Goal: Task Accomplishment & Management: Manage account settings

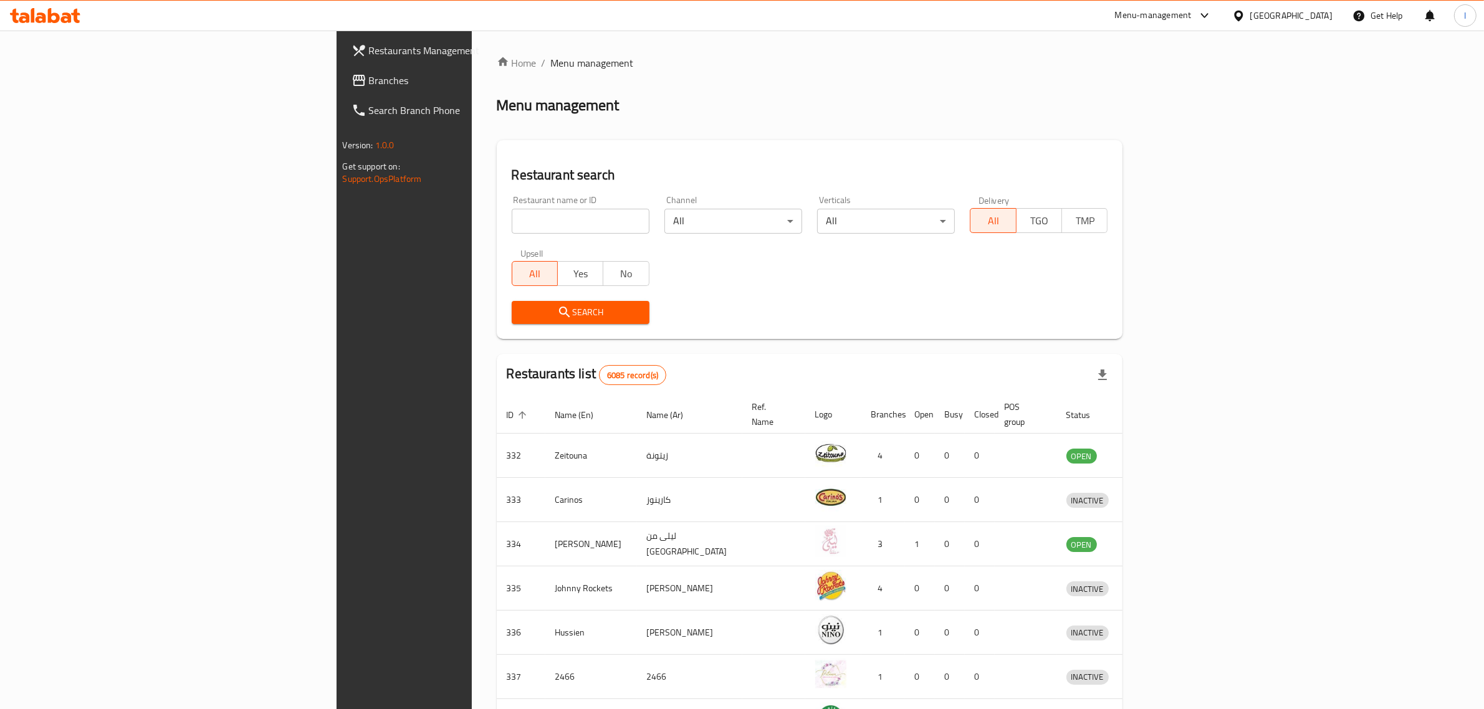
click at [369, 78] on span "Branches" at bounding box center [472, 80] width 206 height 15
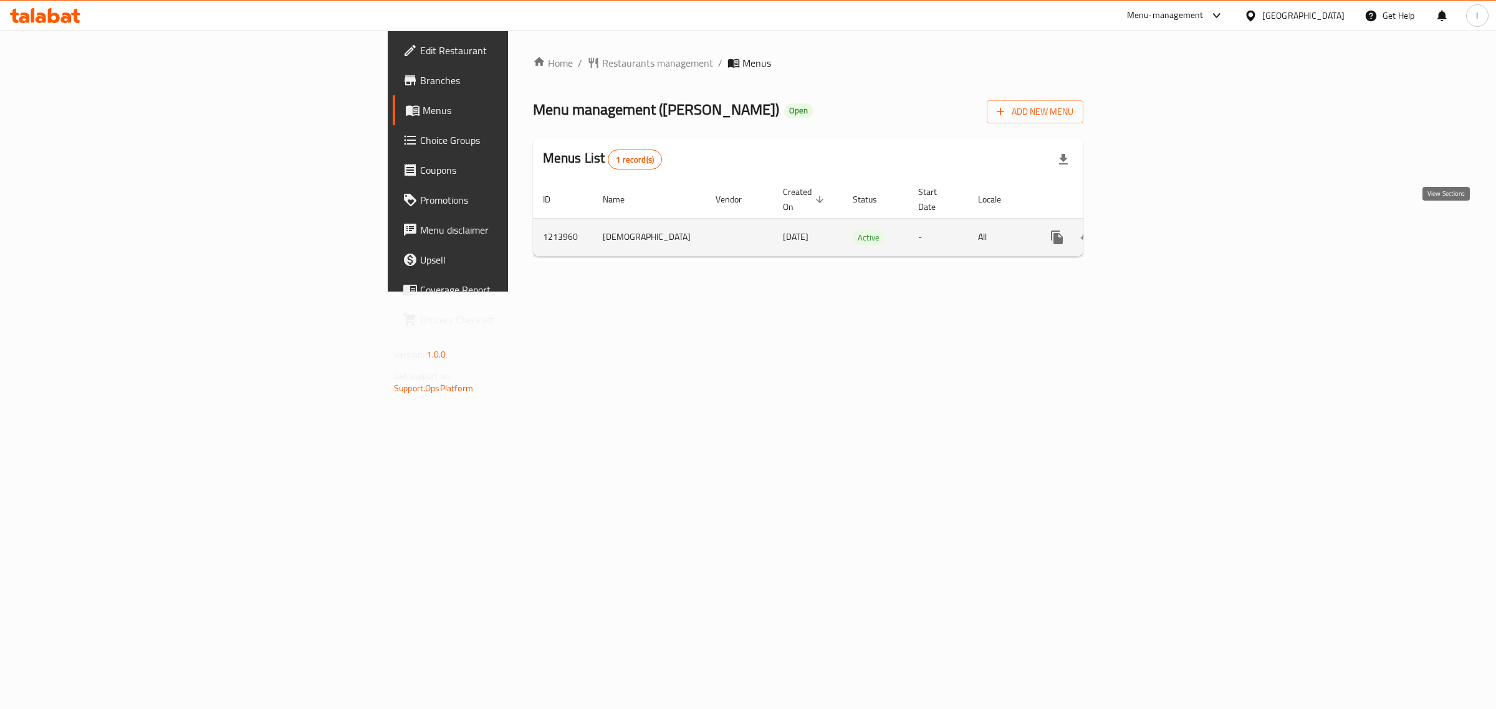
click at [1154, 230] on icon "enhanced table" at bounding box center [1146, 237] width 15 height 15
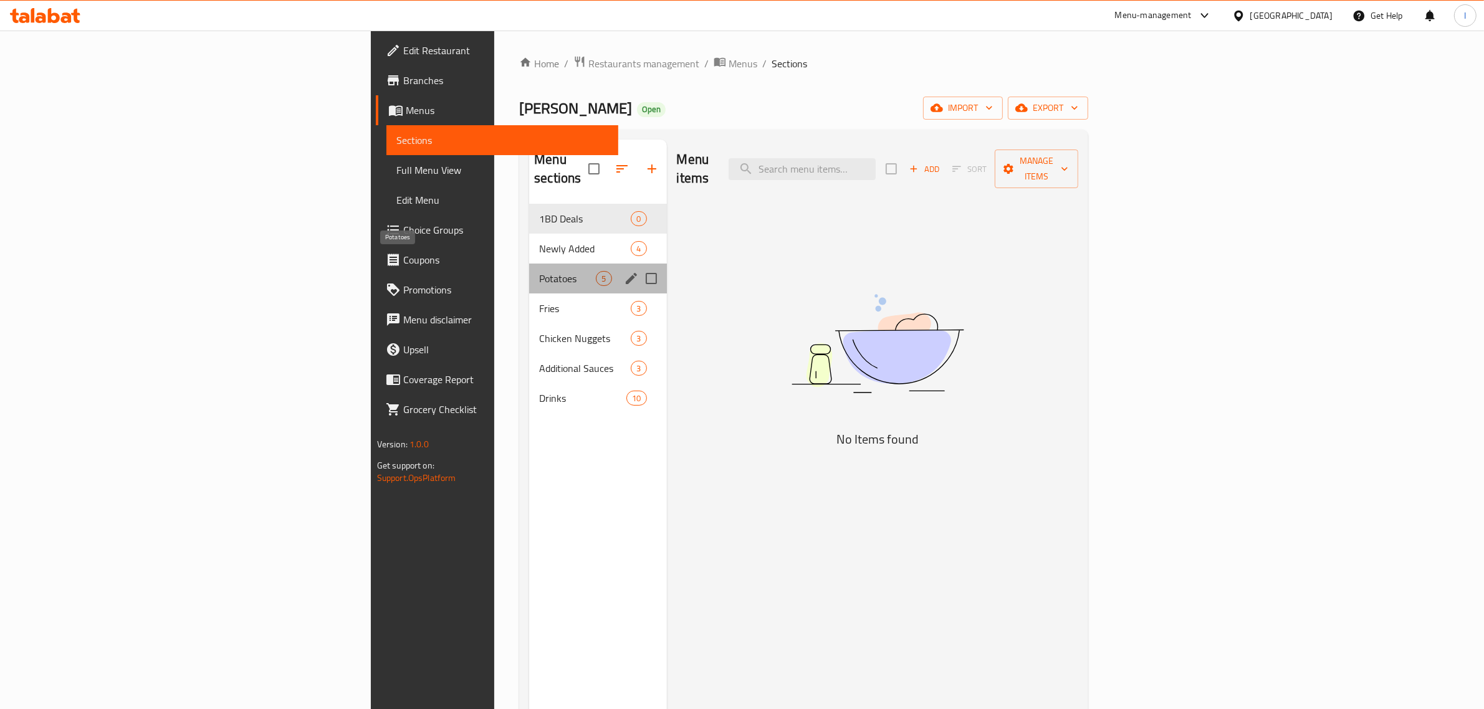
click at [539, 271] on span "Potatoes" at bounding box center [567, 278] width 57 height 15
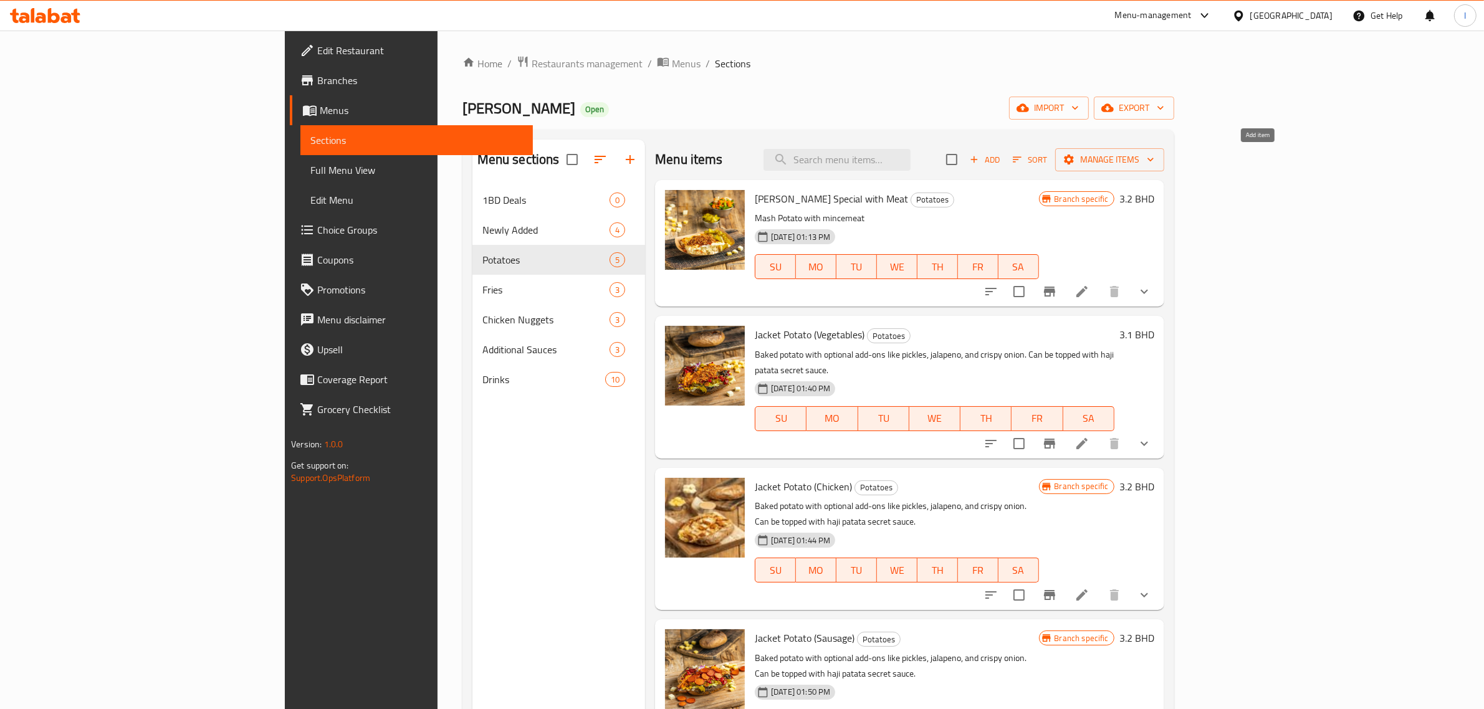
click at [1002, 159] on span "Add" at bounding box center [985, 160] width 34 height 14
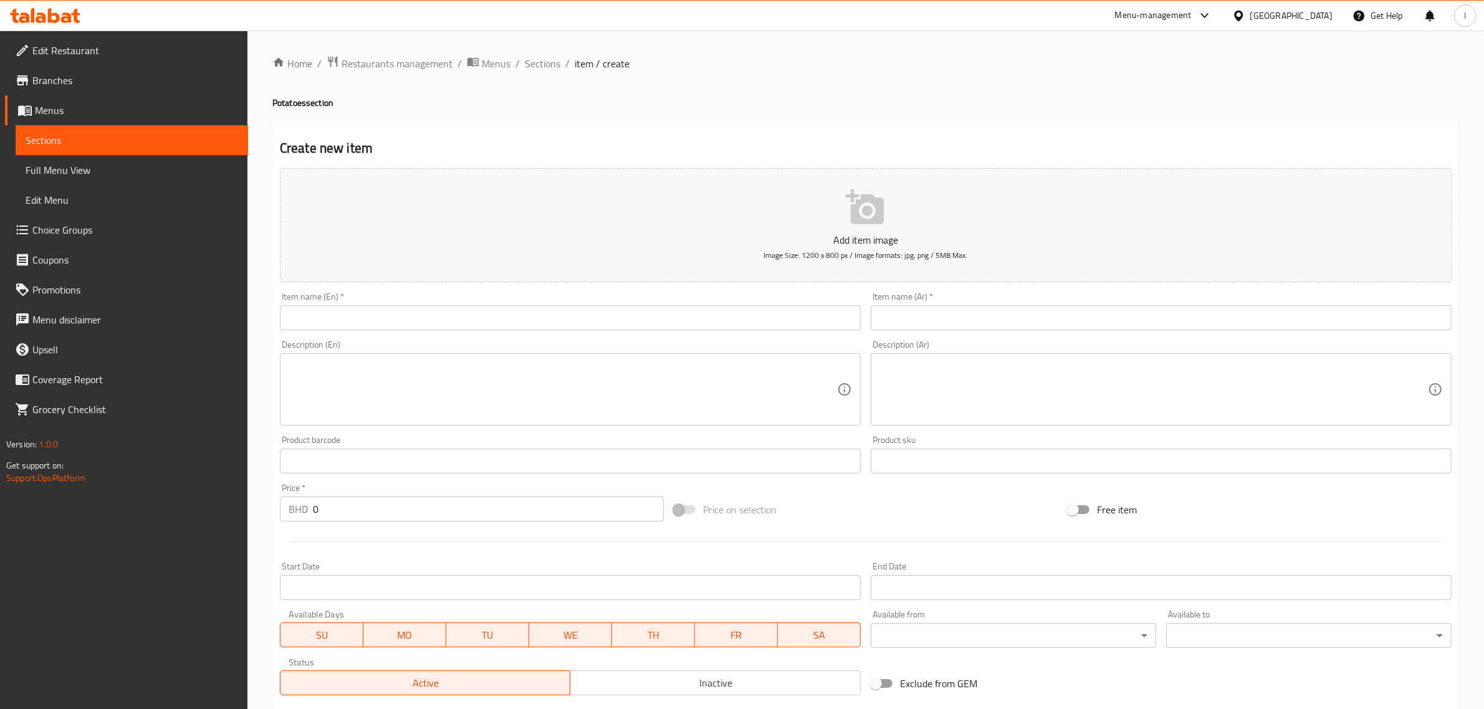
click at [803, 213] on button "Add item image Image Size: 1200 x 800 px / Image formats: jpg, png / 5MB Max." at bounding box center [866, 225] width 1172 height 114
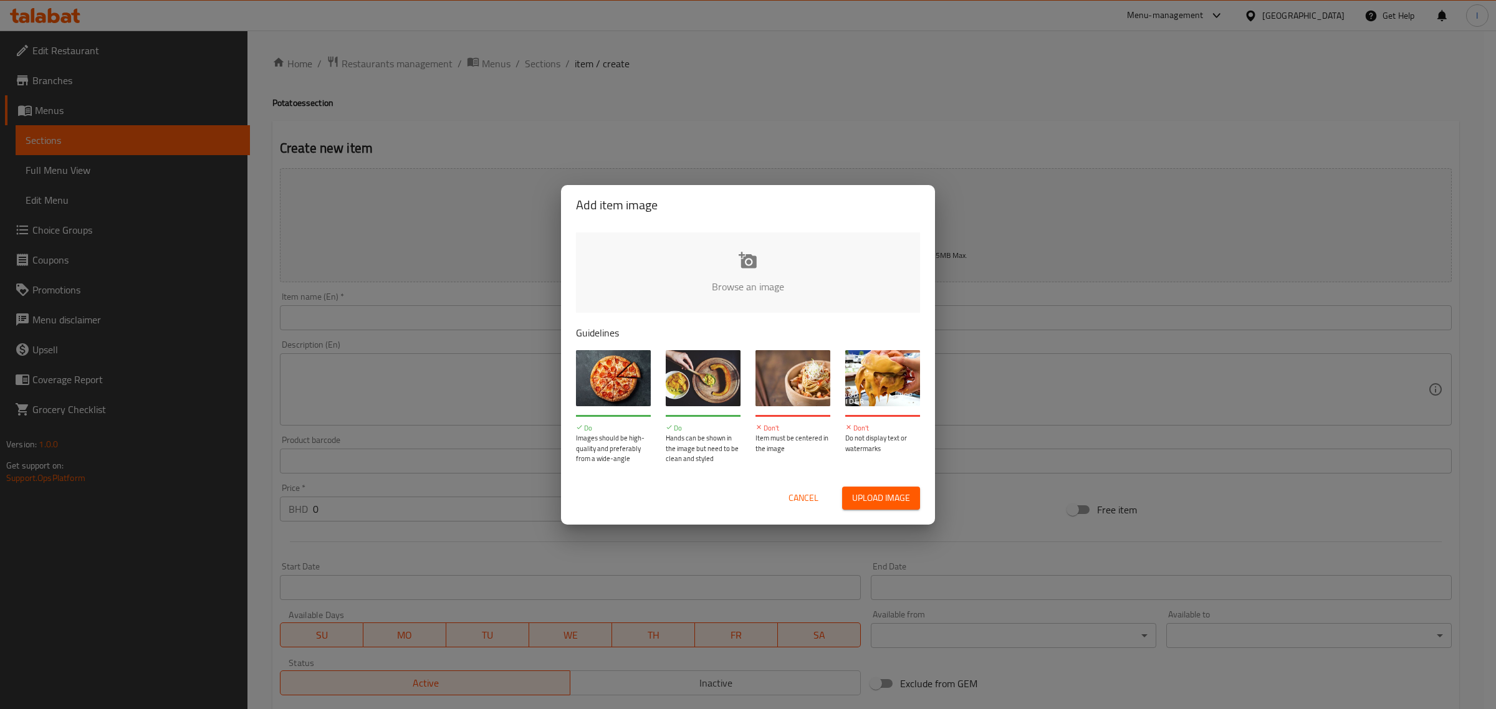
type input "C:\fakepath\WhatsApp Image [DATE] at 13.59.35_2fc95a13.jpg"
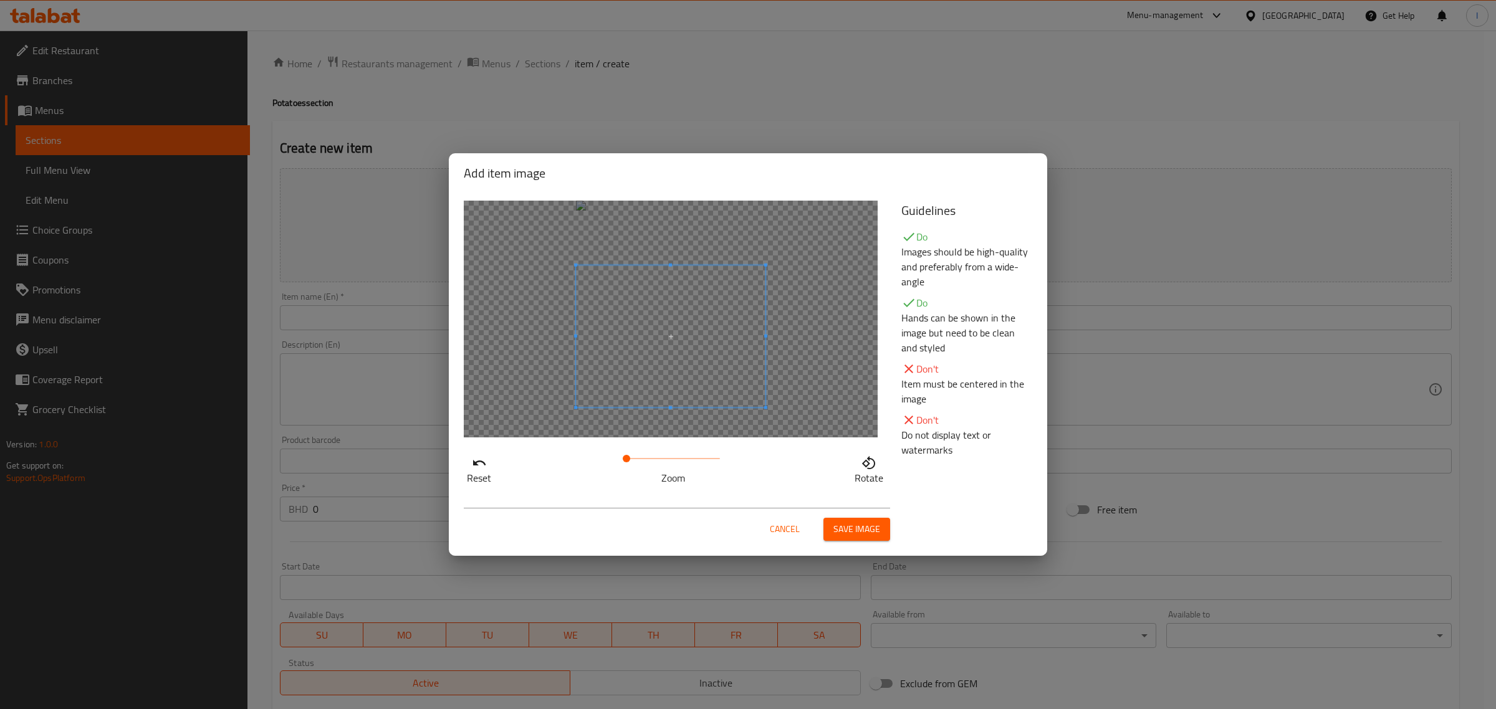
click at [740, 345] on span at bounding box center [670, 337] width 189 height 142
click at [860, 531] on span "Save image" at bounding box center [856, 530] width 47 height 16
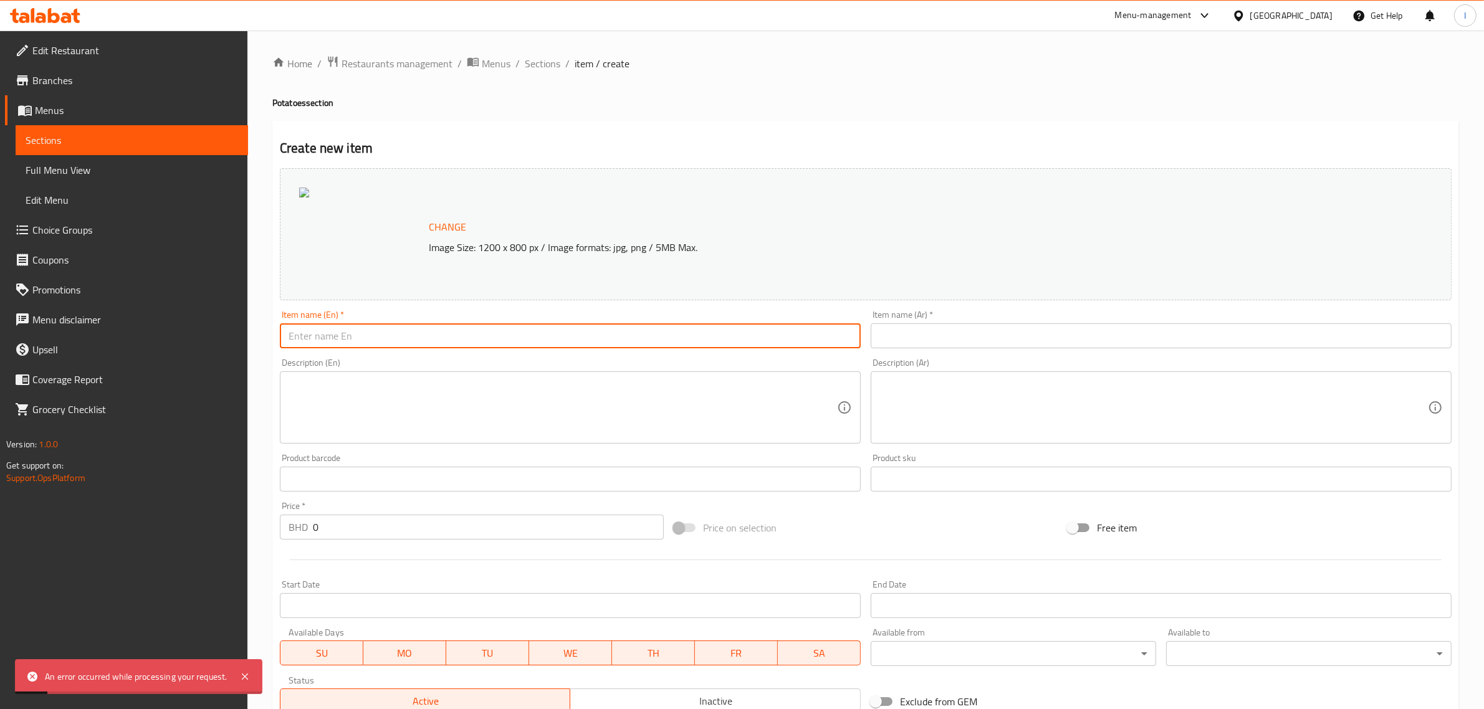
click at [497, 334] on input "text" at bounding box center [570, 335] width 581 height 25
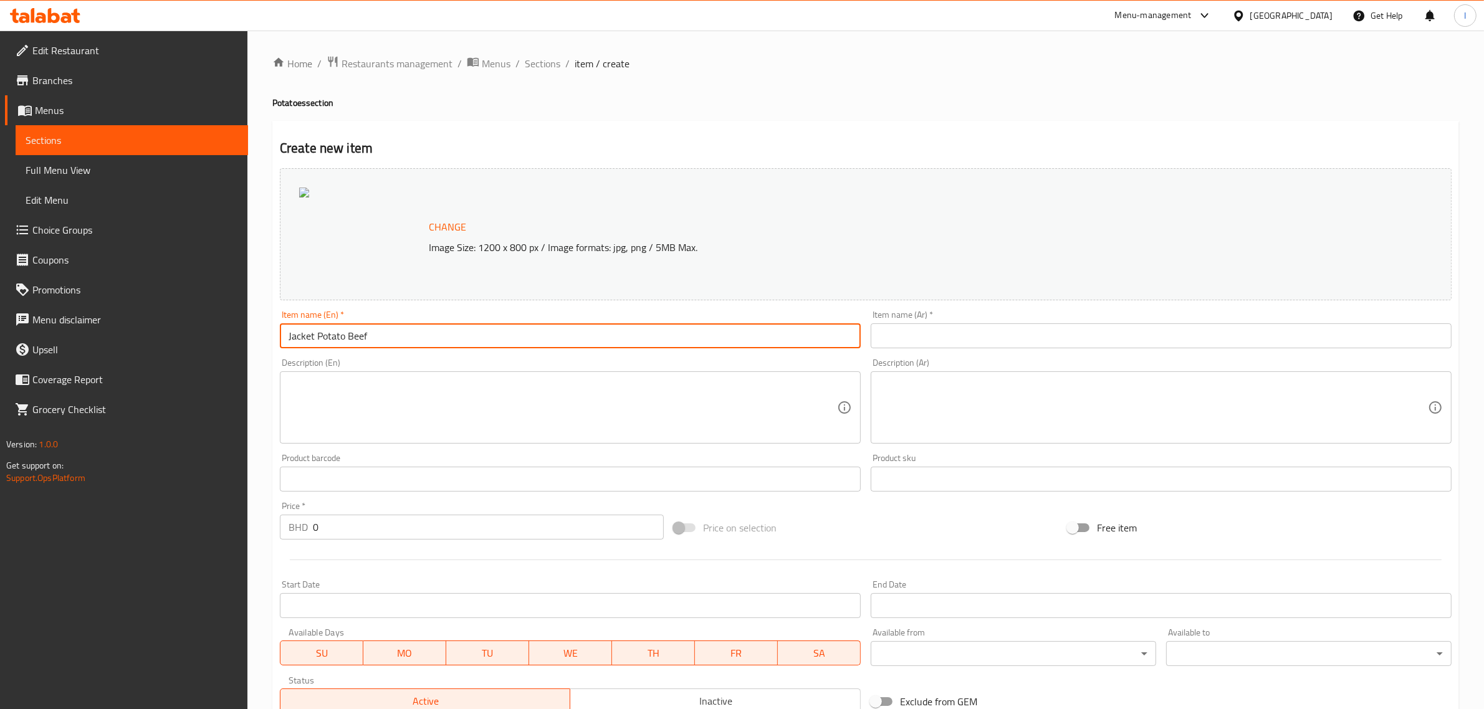
type input "Jacket Potato Beef"
click at [936, 337] on input "text" at bounding box center [1161, 335] width 581 height 25
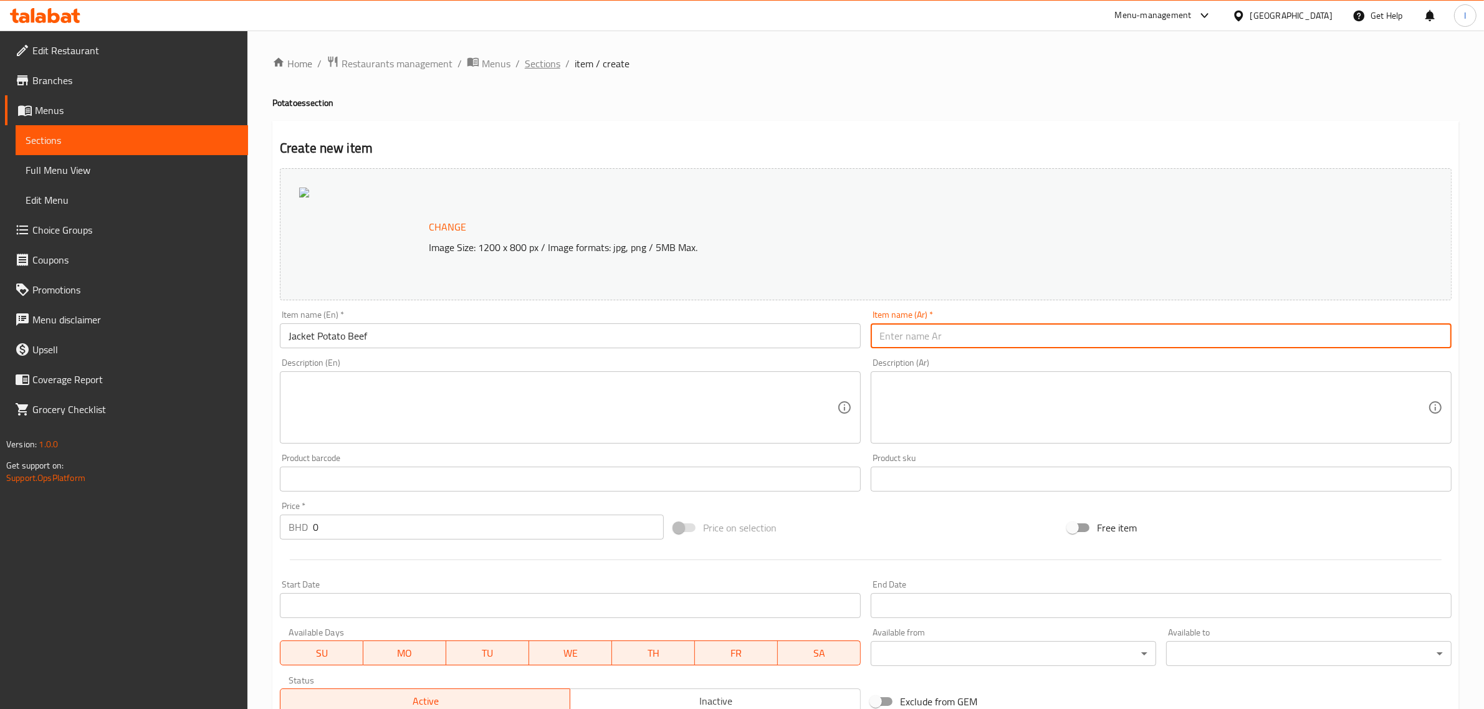
click at [537, 69] on span "Sections" at bounding box center [543, 63] width 36 height 15
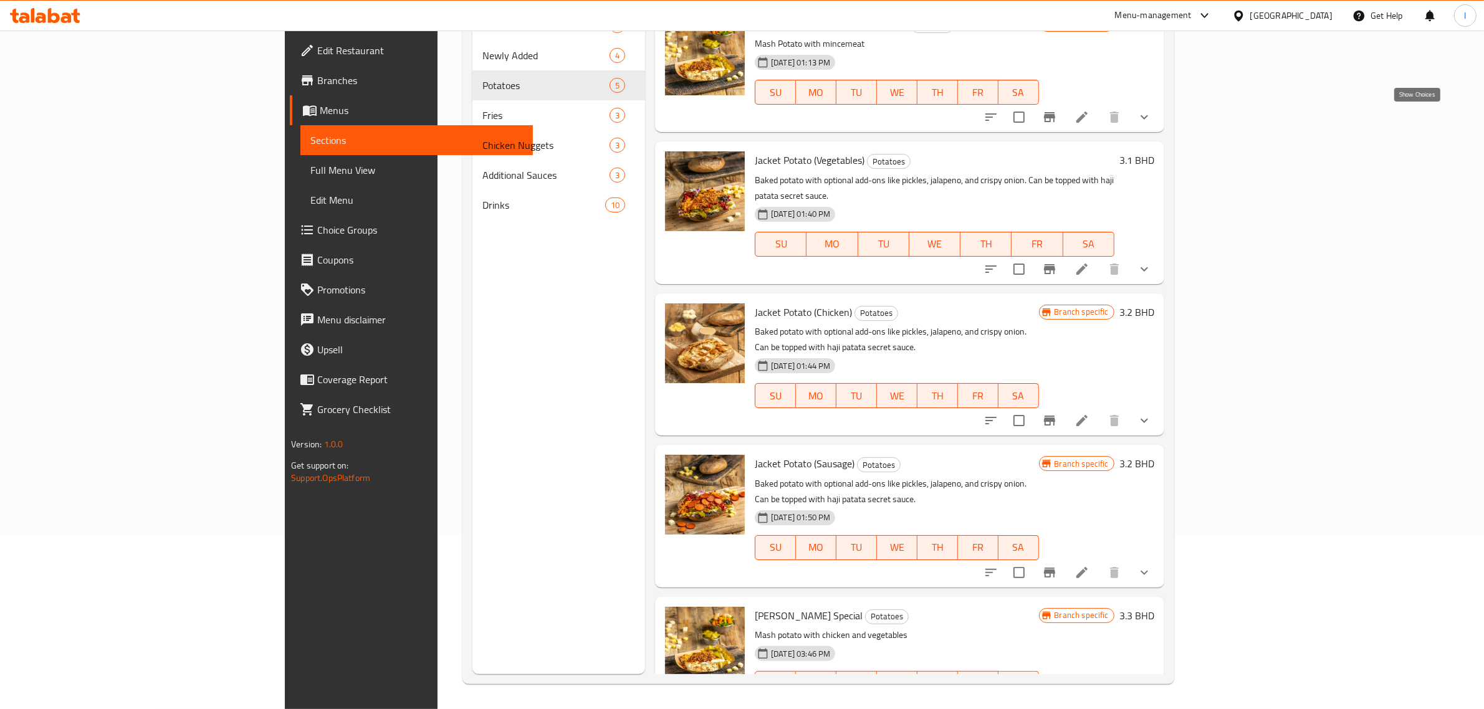
click at [1152, 120] on icon "show more" at bounding box center [1144, 117] width 15 height 15
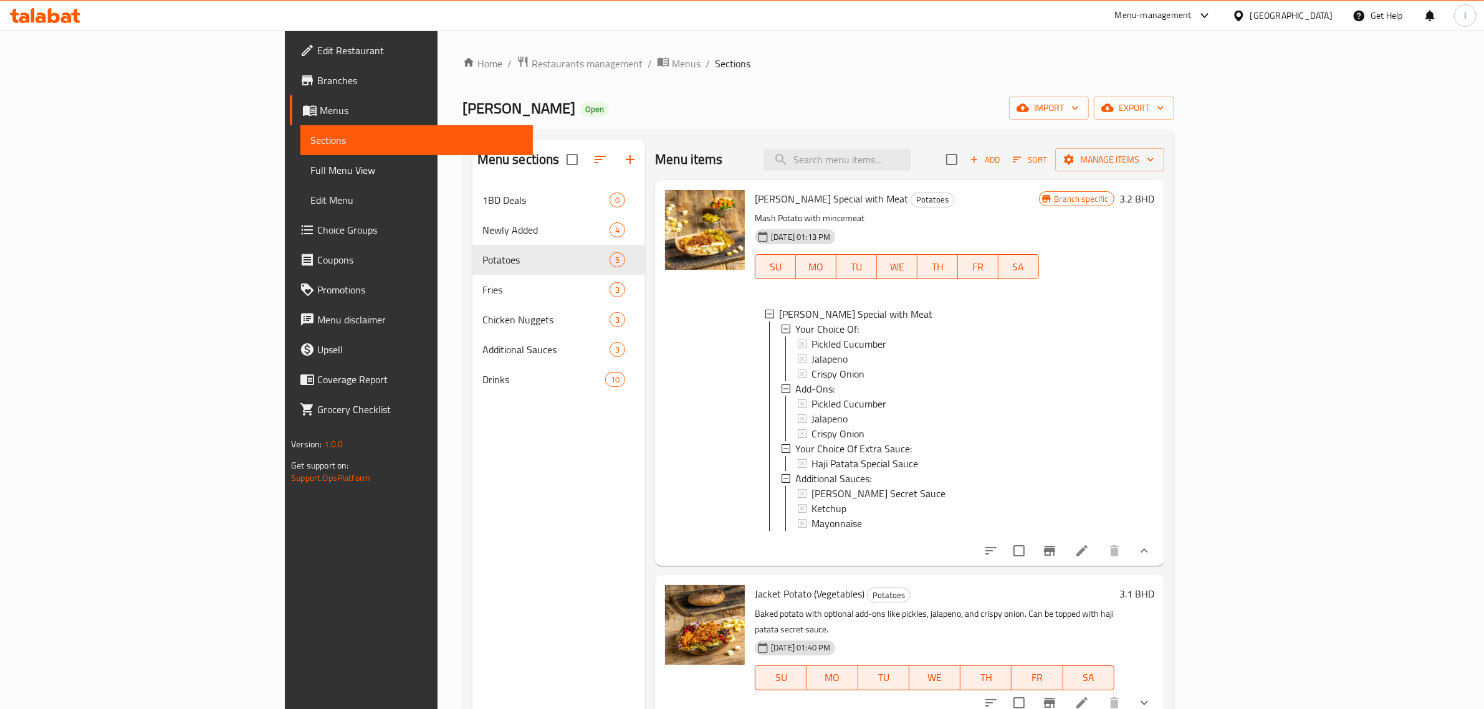
click at [1152, 558] on icon "show more" at bounding box center [1144, 551] width 15 height 15
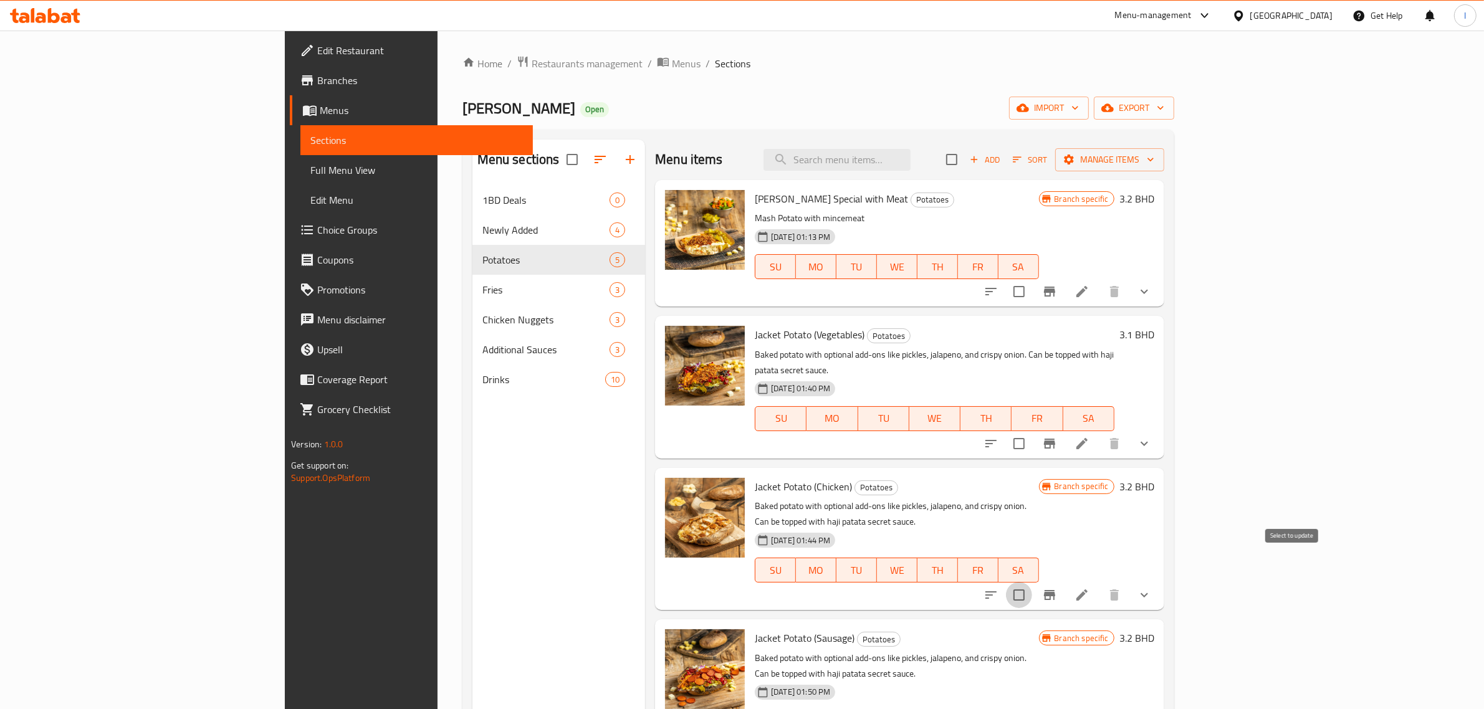
click at [1032, 582] on input "checkbox" at bounding box center [1019, 595] width 26 height 26
checkbox input "true"
click at [1154, 163] on span "Manage items" at bounding box center [1109, 160] width 89 height 16
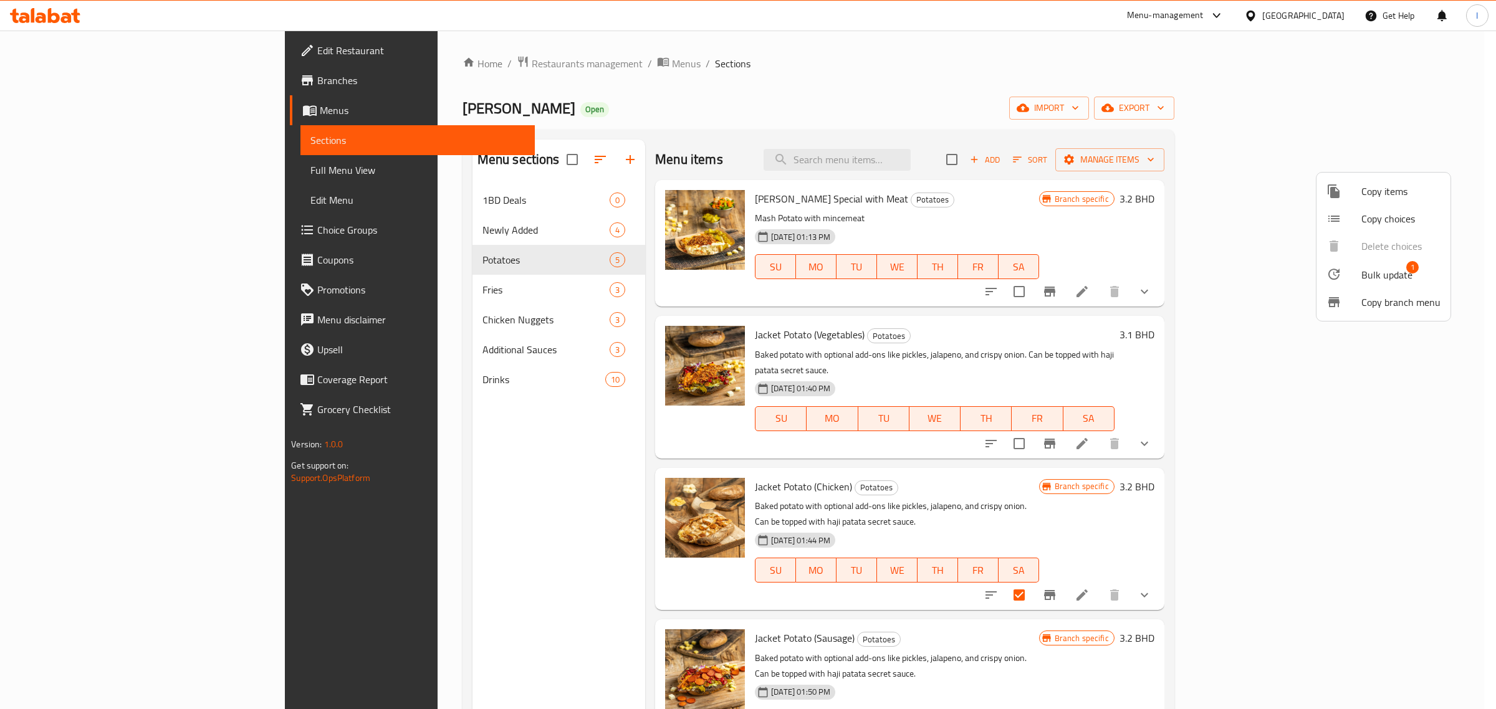
click at [1369, 190] on span "Copy items" at bounding box center [1400, 191] width 79 height 15
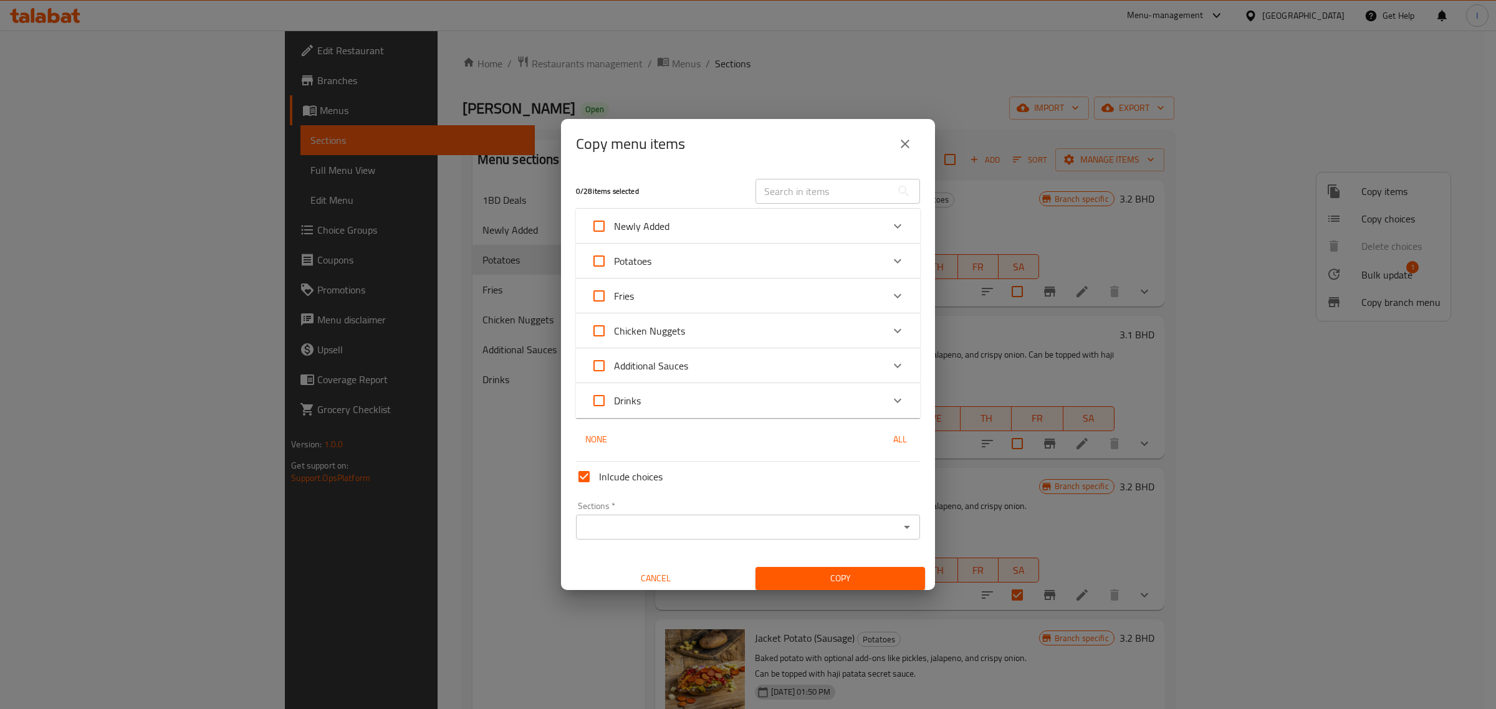
scroll to position [7, 0]
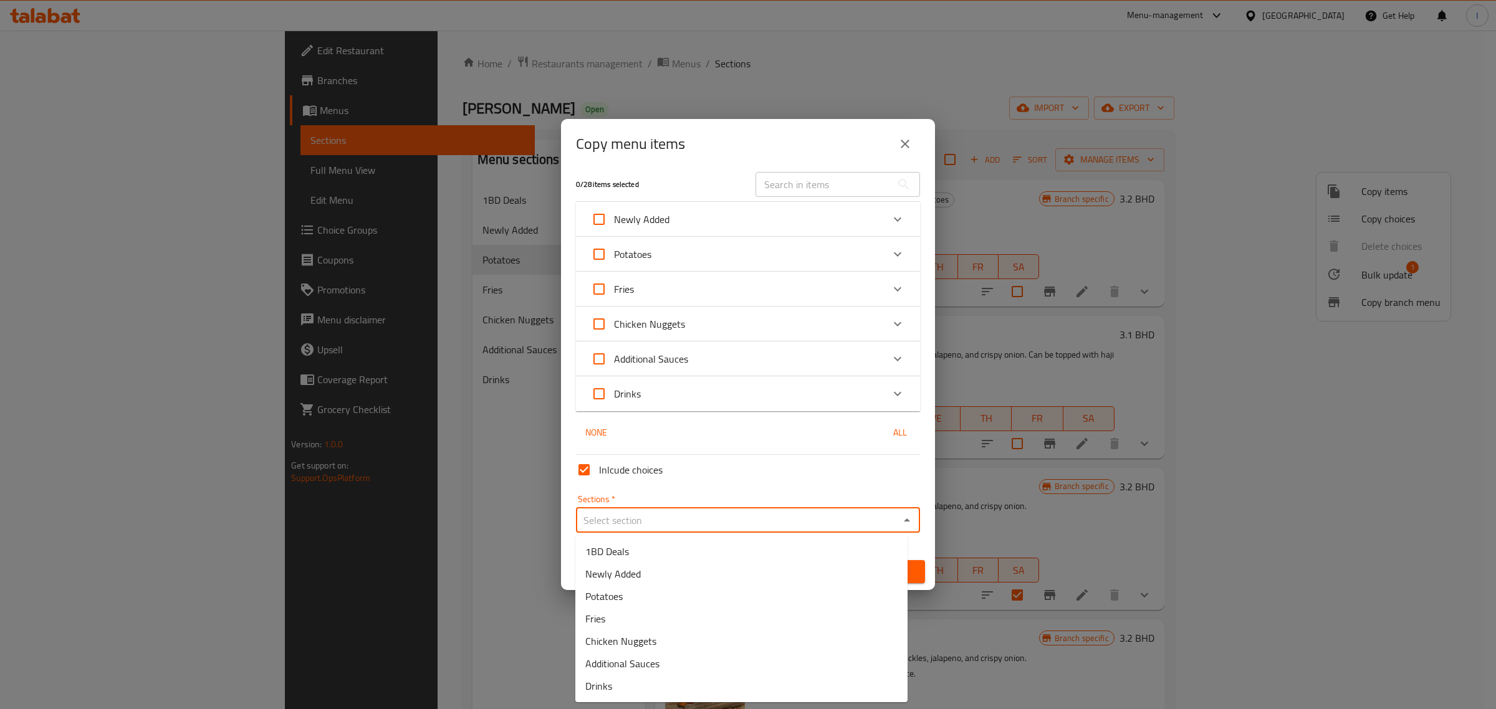
click at [675, 522] on input "Sections   *" at bounding box center [738, 520] width 316 height 17
click at [614, 598] on span "Potatoes" at bounding box center [603, 596] width 37 height 15
type input "Potatoes"
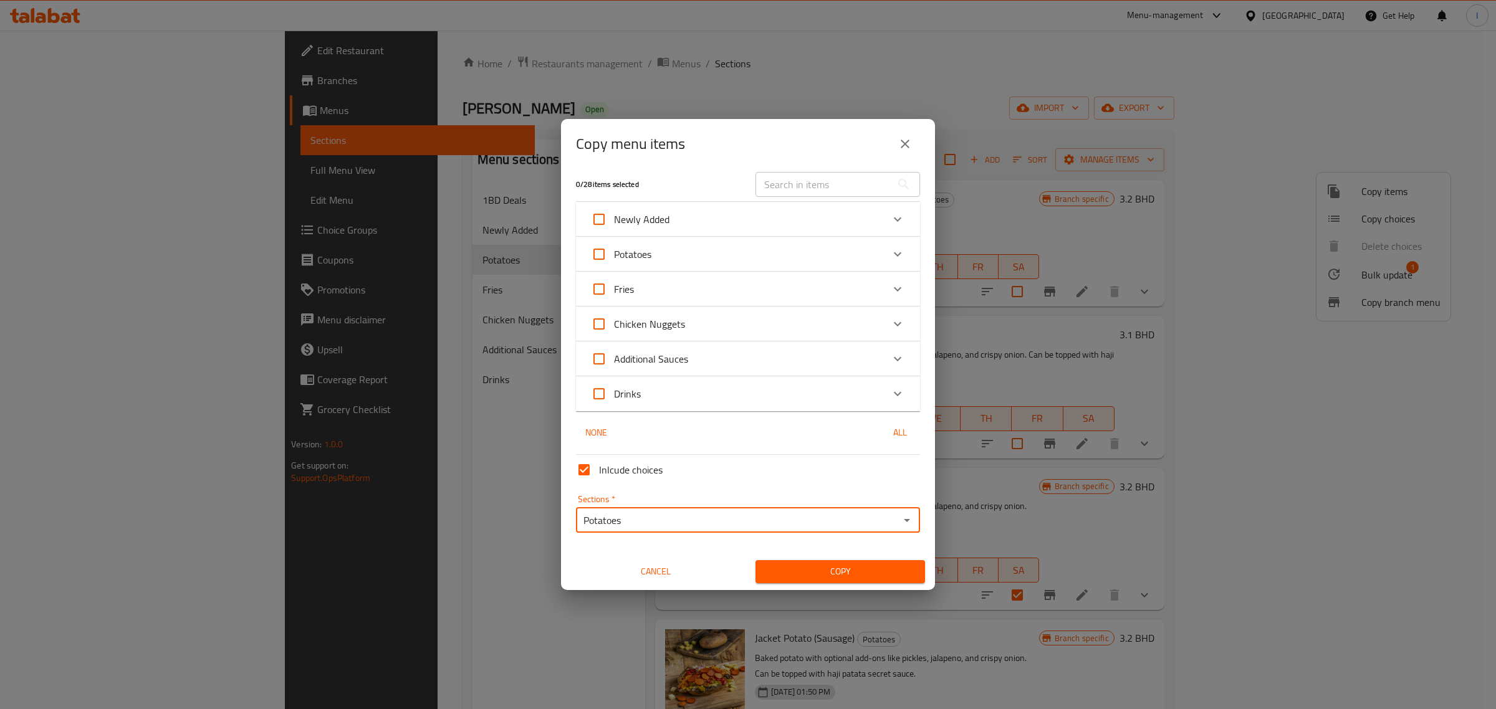
click at [777, 573] on span "Copy" at bounding box center [840, 572] width 150 height 16
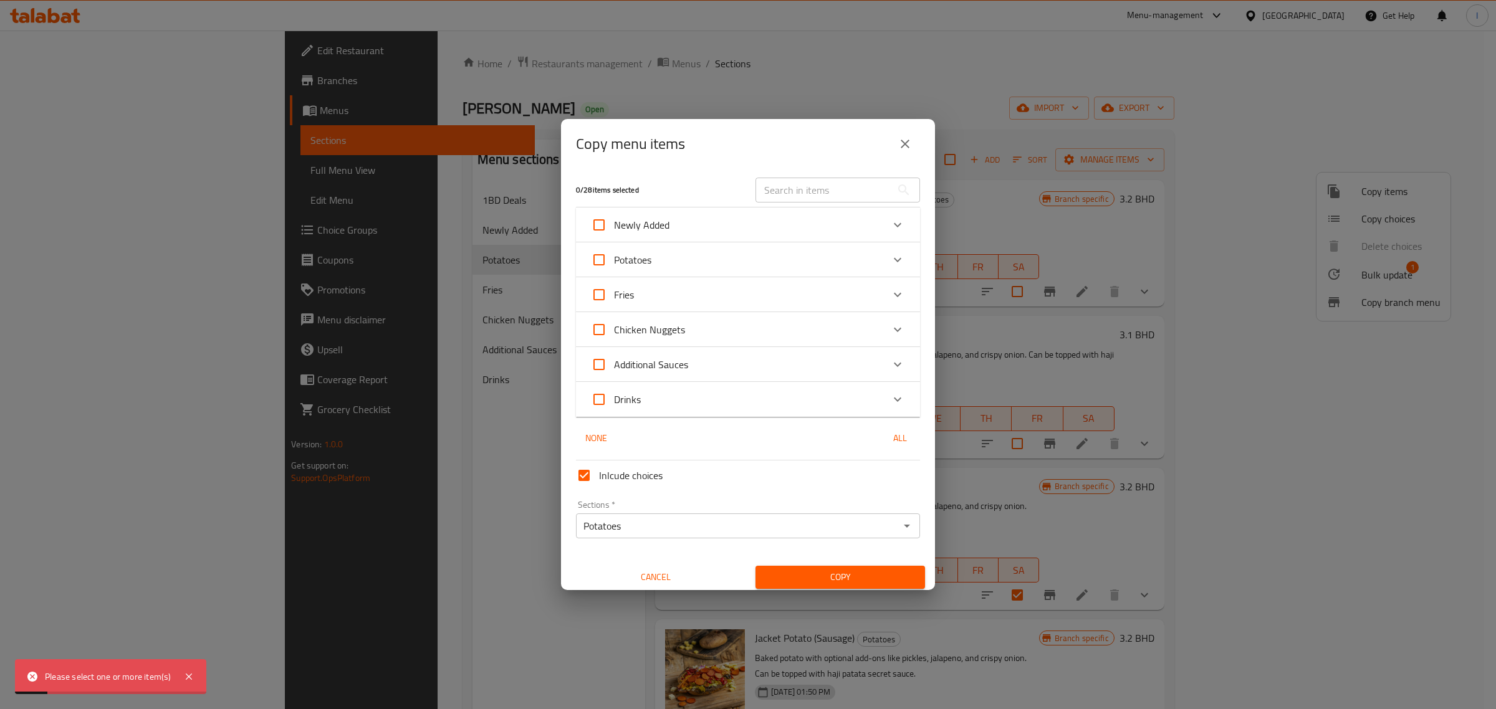
scroll to position [0, 0]
click at [890, 261] on icon "Expand" at bounding box center [897, 261] width 15 height 15
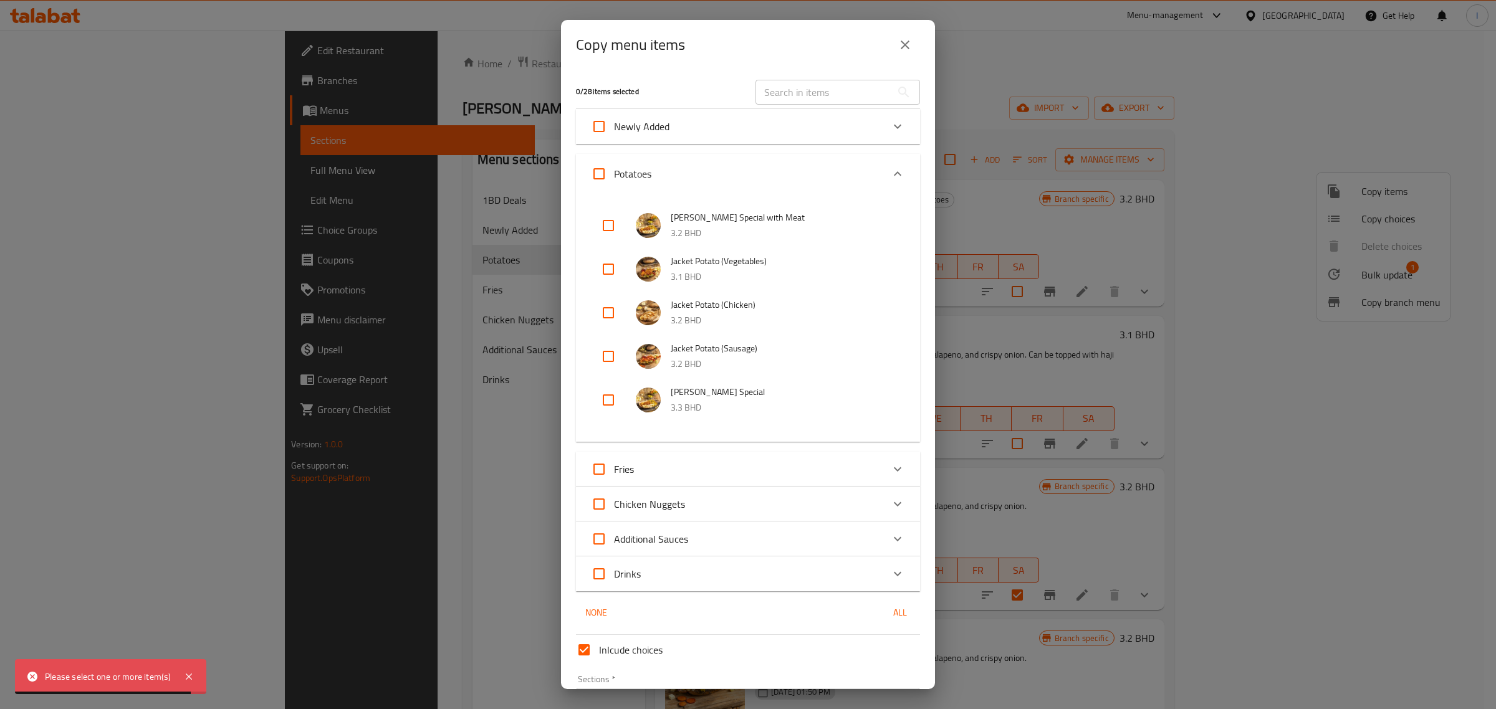
click at [609, 313] on input "checkbox" at bounding box center [608, 313] width 30 height 30
checkbox input "true"
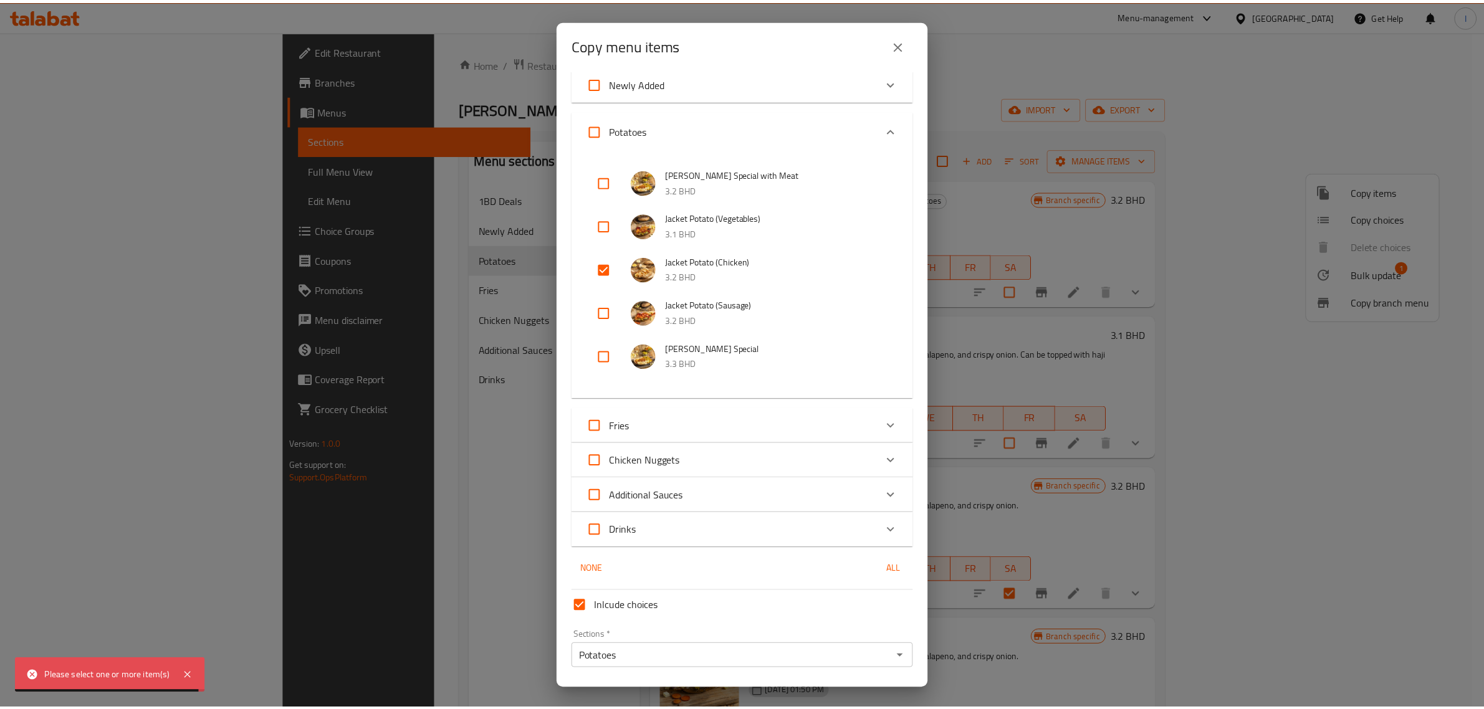
scroll to position [81, 0]
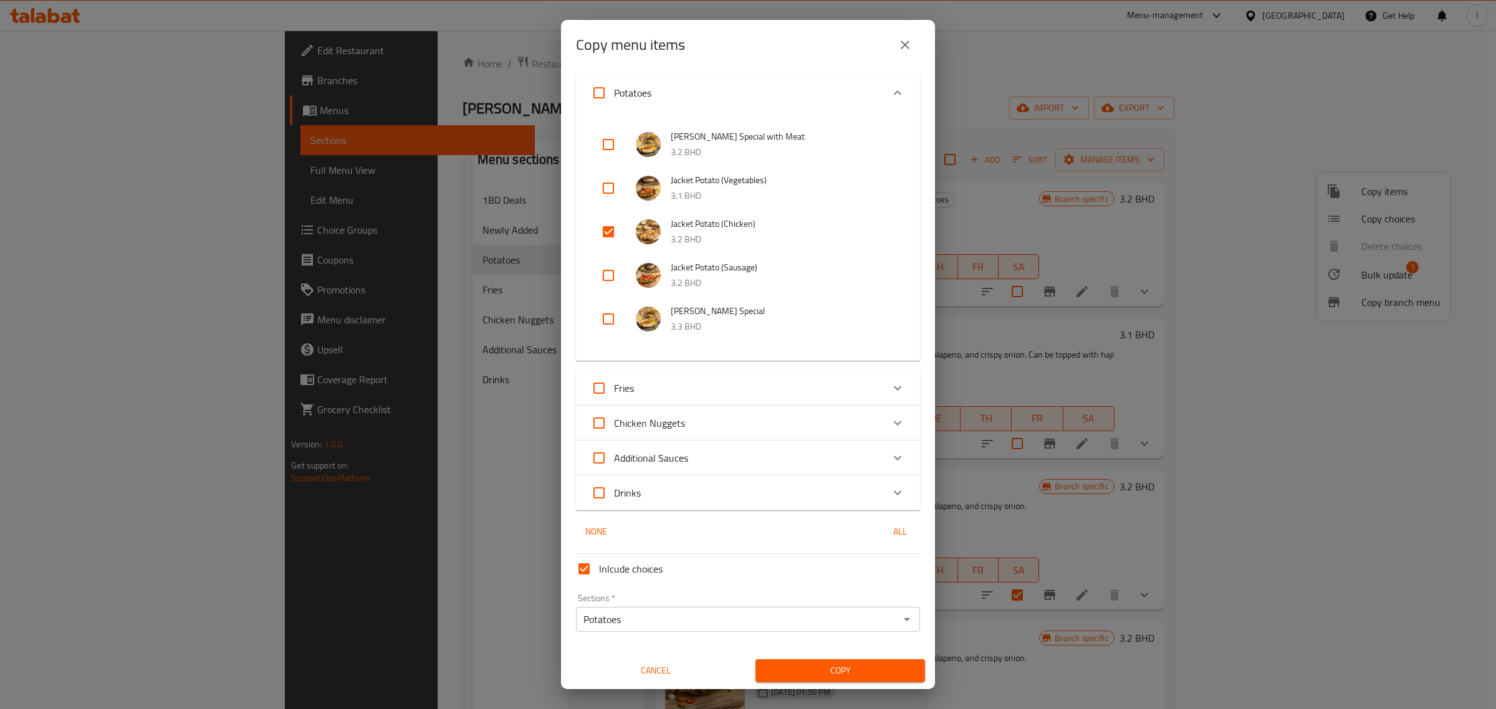
click at [848, 670] on span "Copy" at bounding box center [840, 671] width 150 height 16
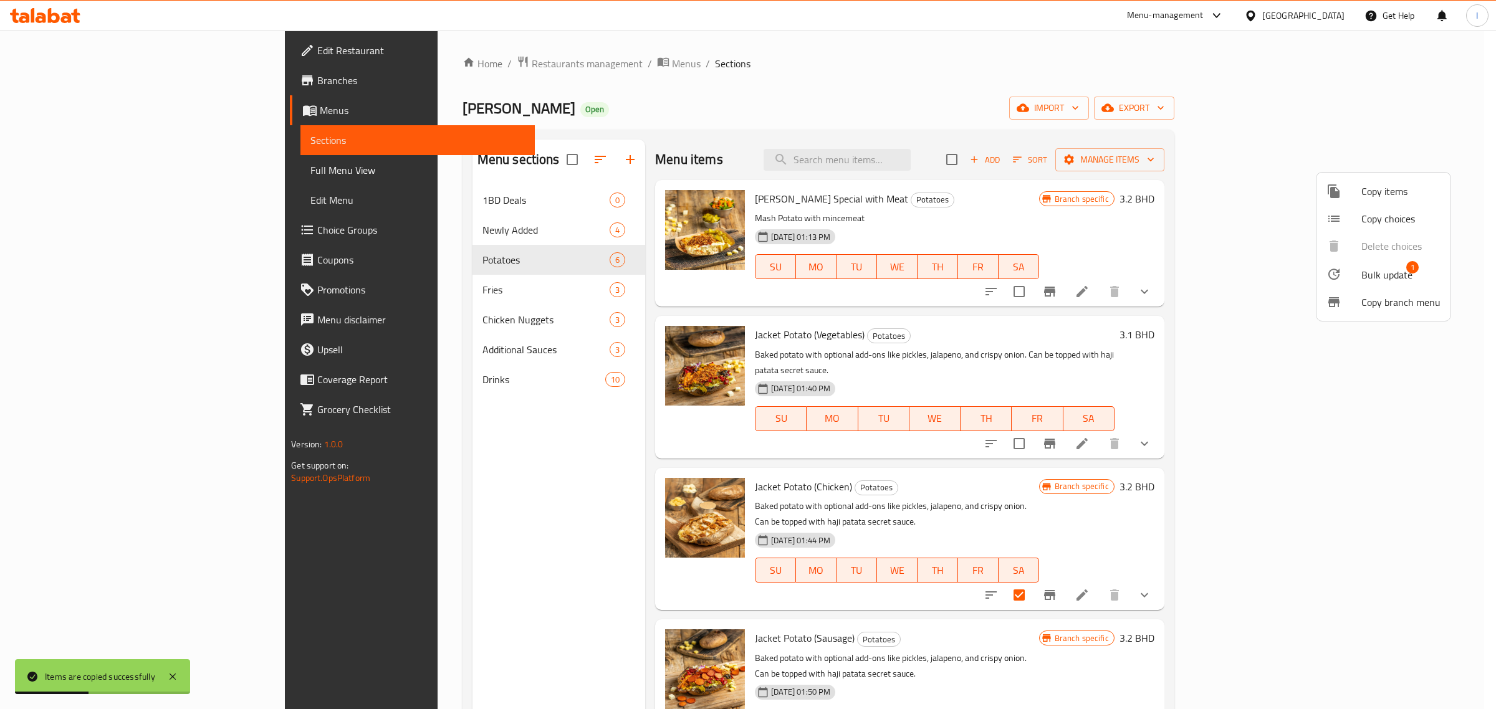
click at [1470, 272] on div at bounding box center [748, 354] width 1496 height 709
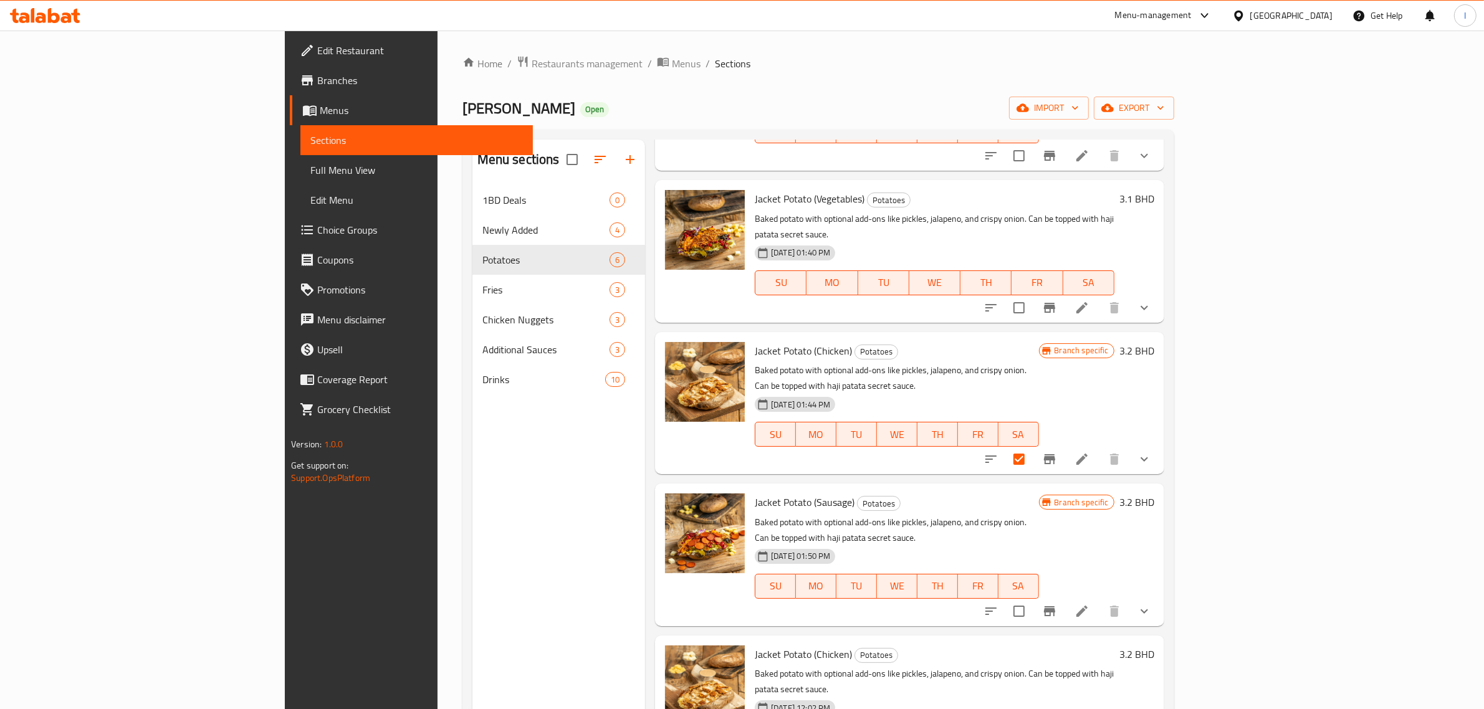
scroll to position [138, 0]
click at [715, 654] on span "delete image" at bounding box center [727, 661] width 25 height 15
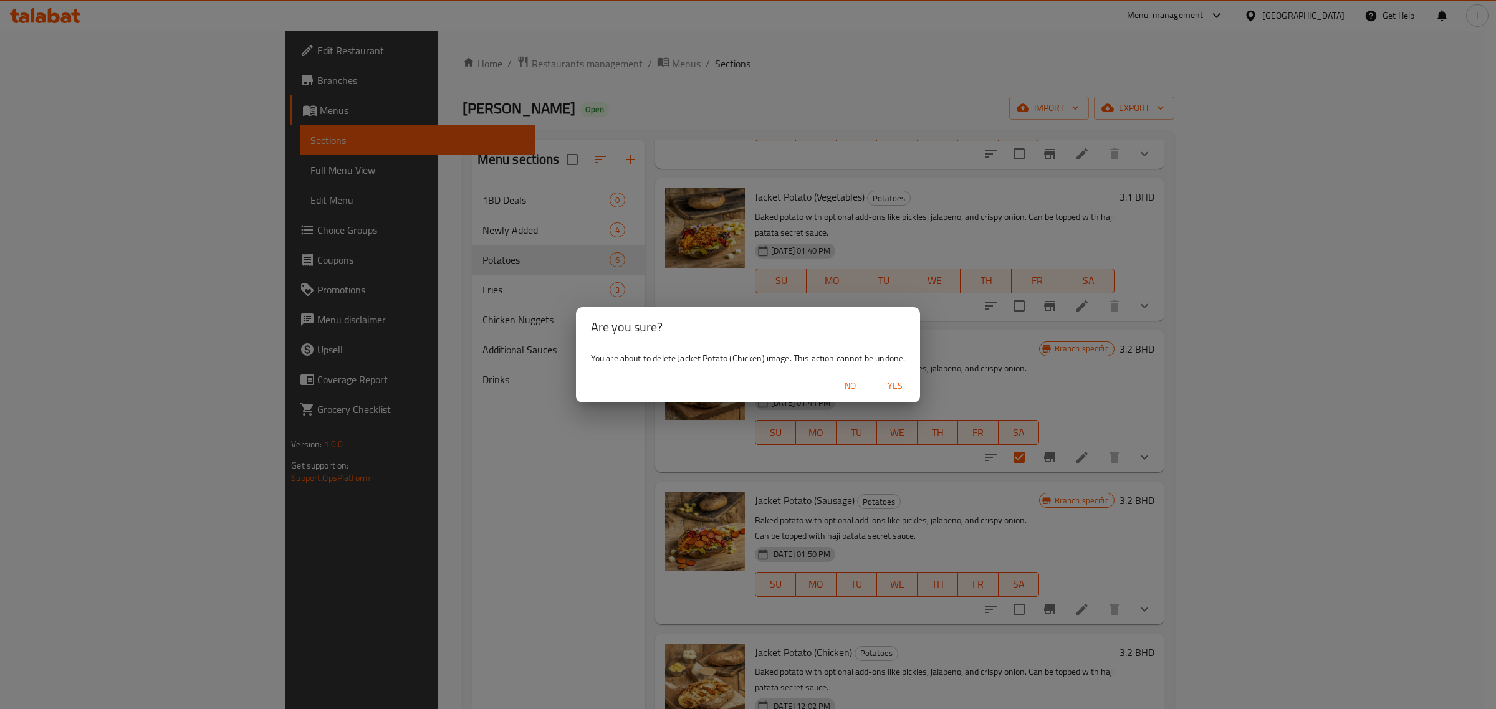
click at [846, 387] on span "No" at bounding box center [850, 386] width 30 height 16
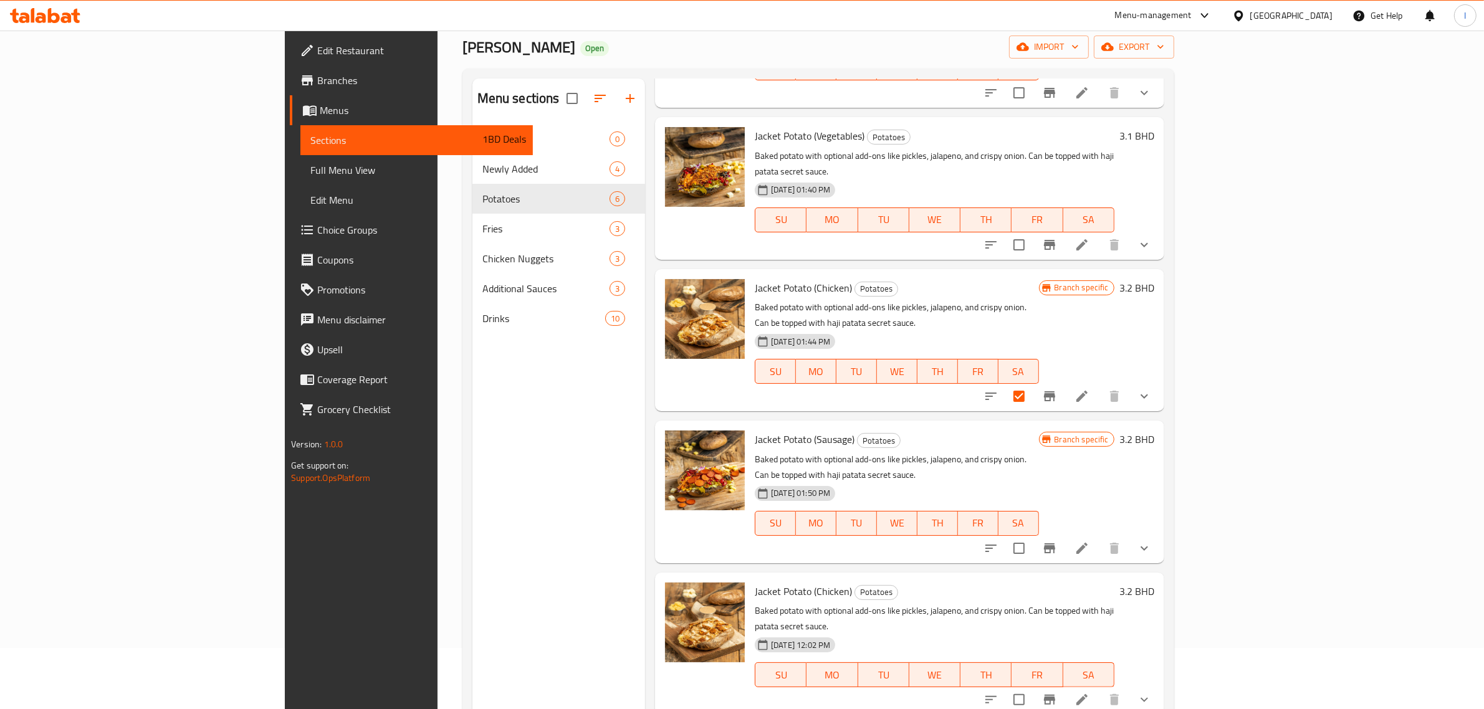
scroll to position [156, 0]
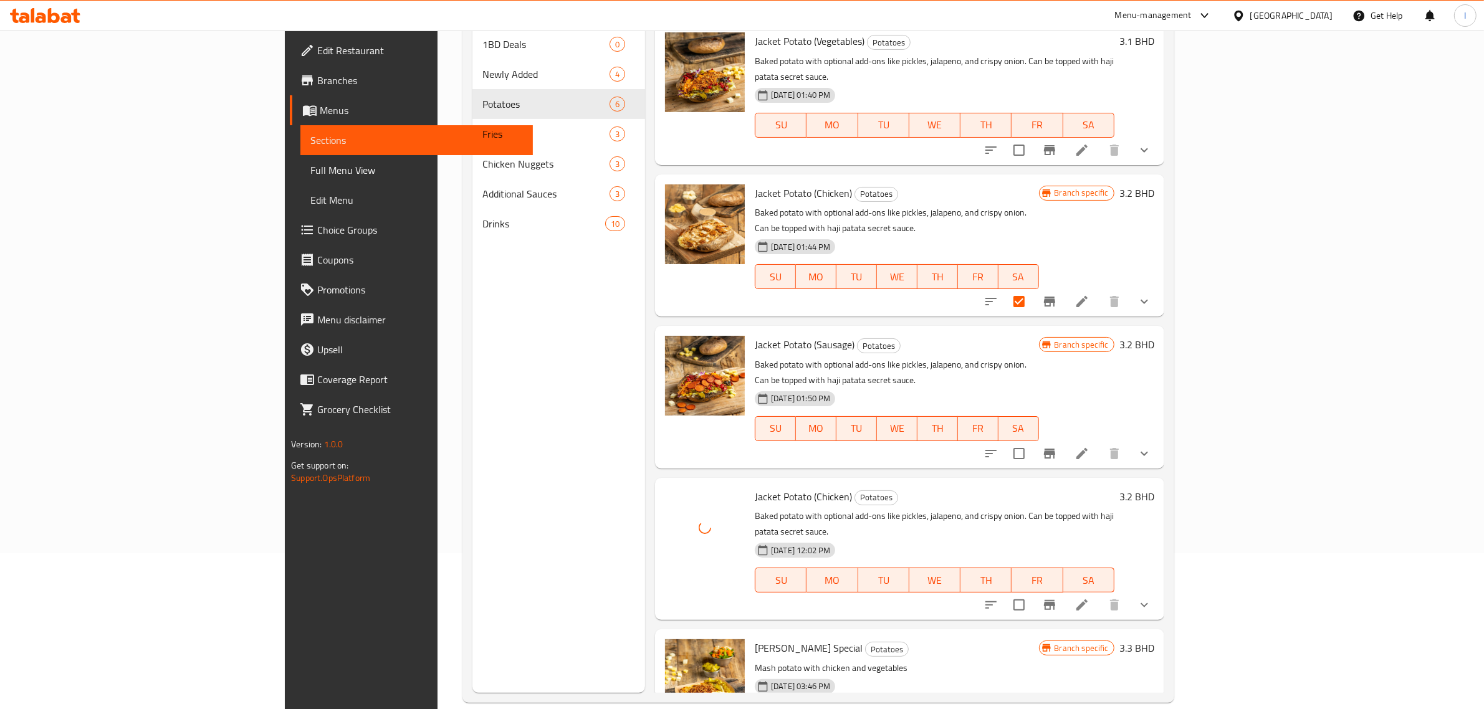
click at [765, 487] on span "Jacket Potato (Chicken)" at bounding box center [803, 496] width 97 height 19
click at [1089, 598] on icon at bounding box center [1082, 605] width 15 height 15
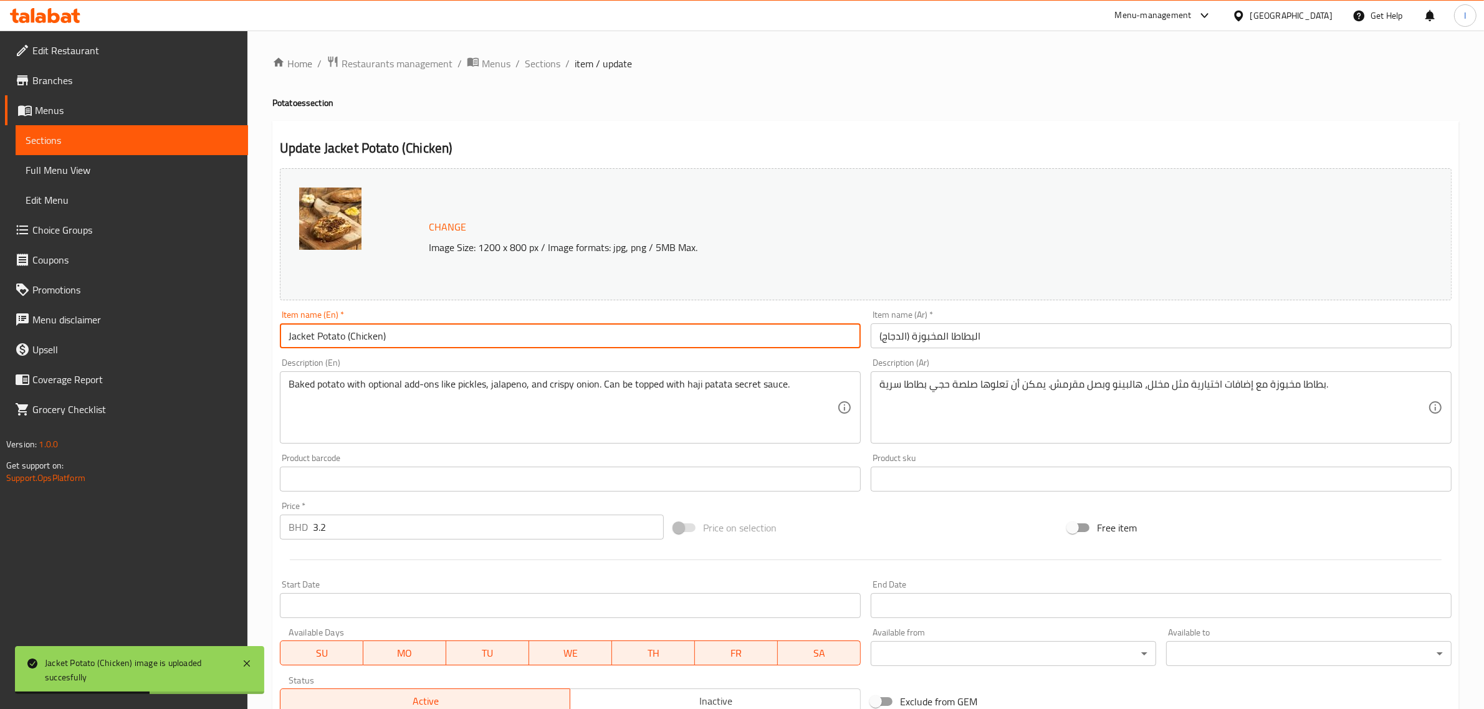
drag, startPoint x: 380, startPoint y: 341, endPoint x: 350, endPoint y: 337, distance: 30.2
click at [350, 337] on input "Jacket Potato (Chicken)" at bounding box center [570, 335] width 581 height 25
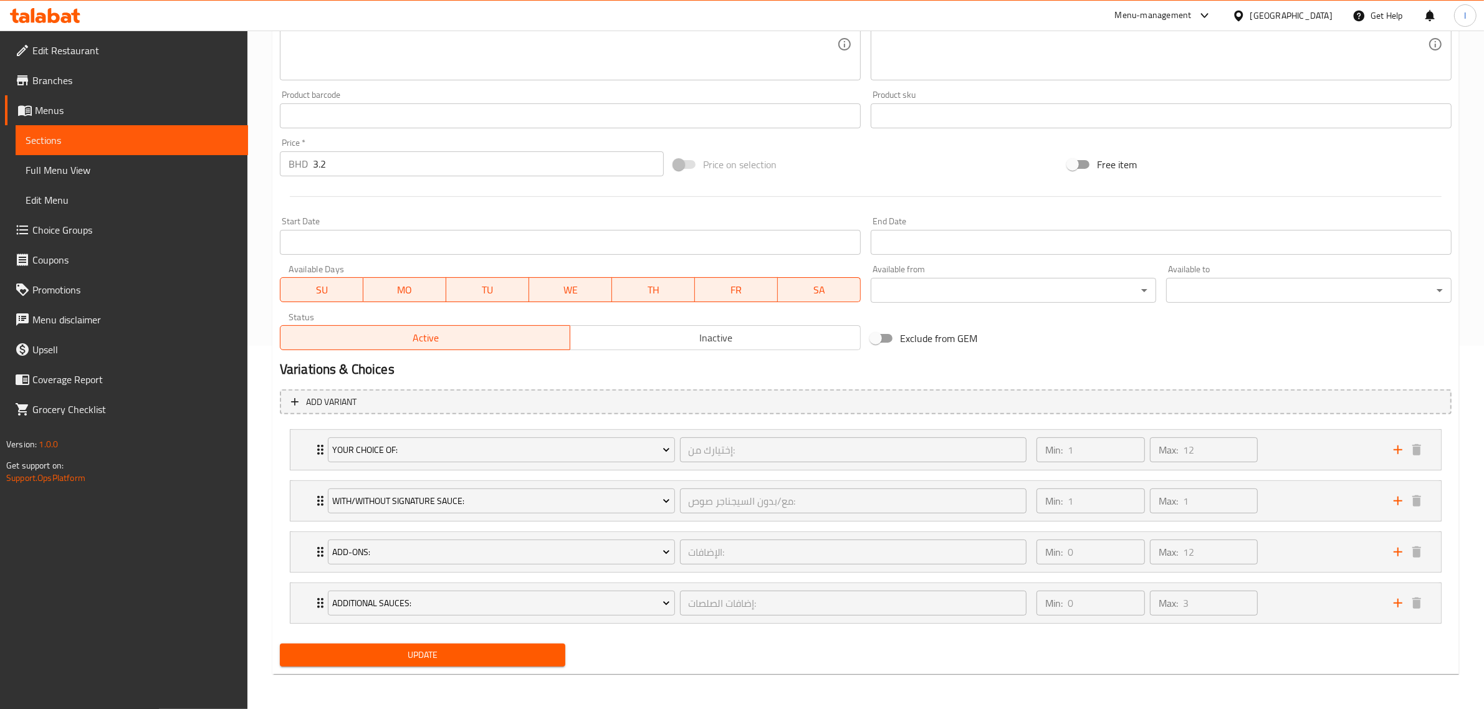
scroll to position [53, 0]
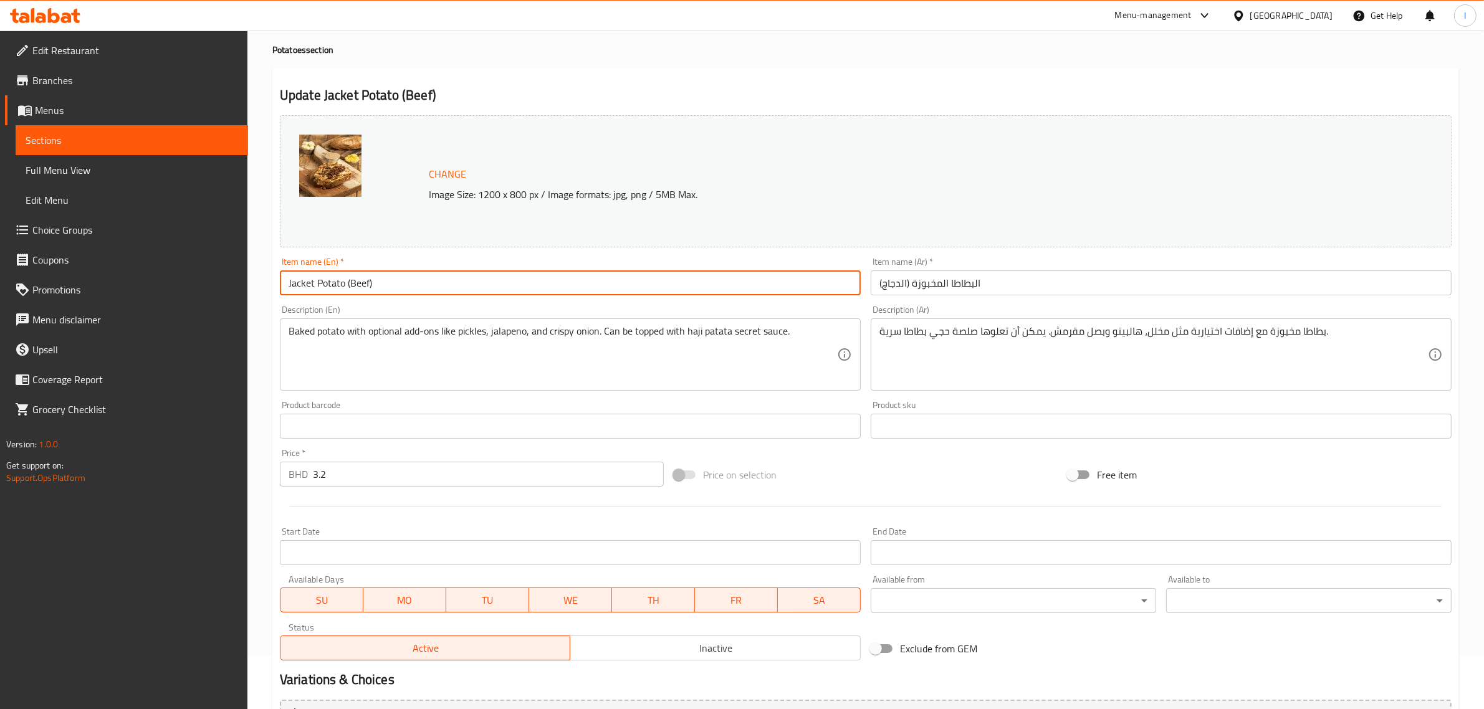
type input "Jacket Potato (Beef)"
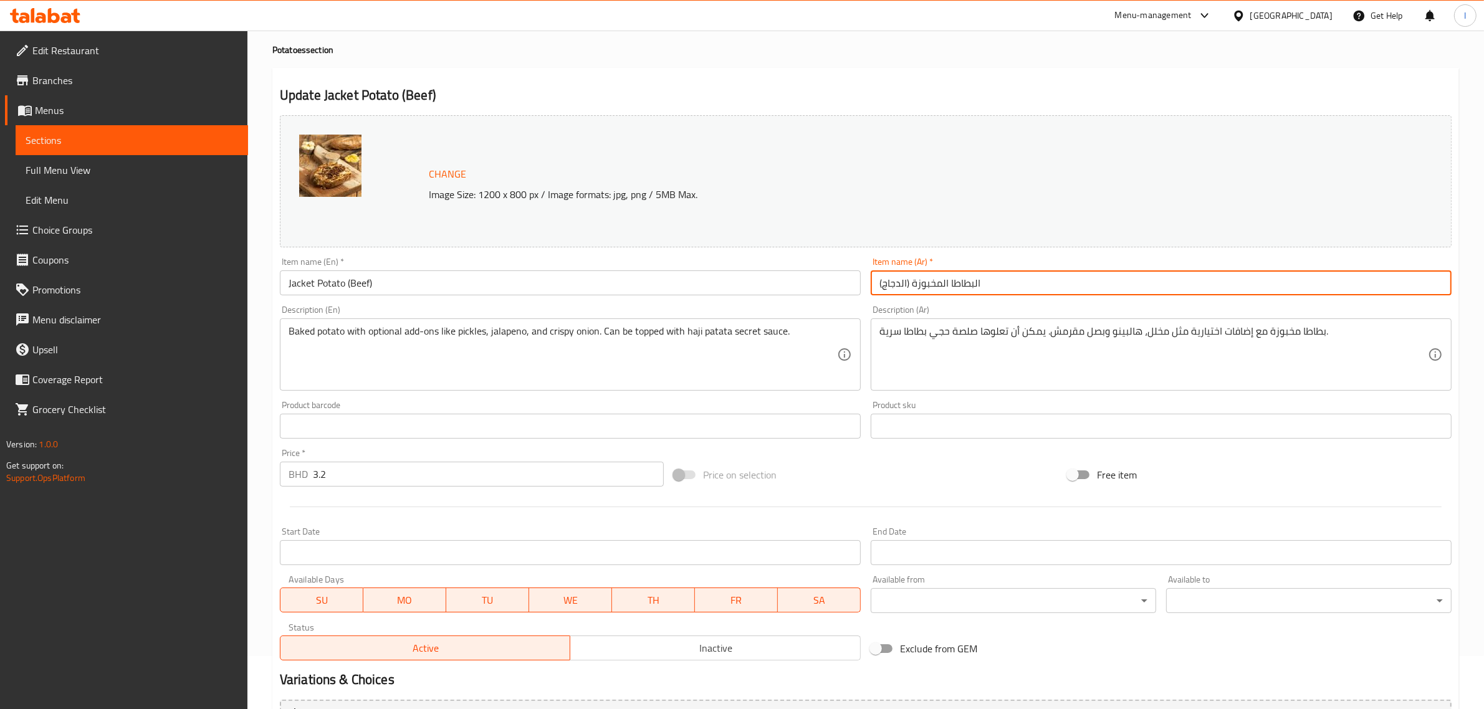
drag, startPoint x: 907, startPoint y: 284, endPoint x: 871, endPoint y: 282, distance: 35.6
click at [871, 282] on input "البطاطا المخبوزة (الدجاج)" at bounding box center [1161, 283] width 581 height 25
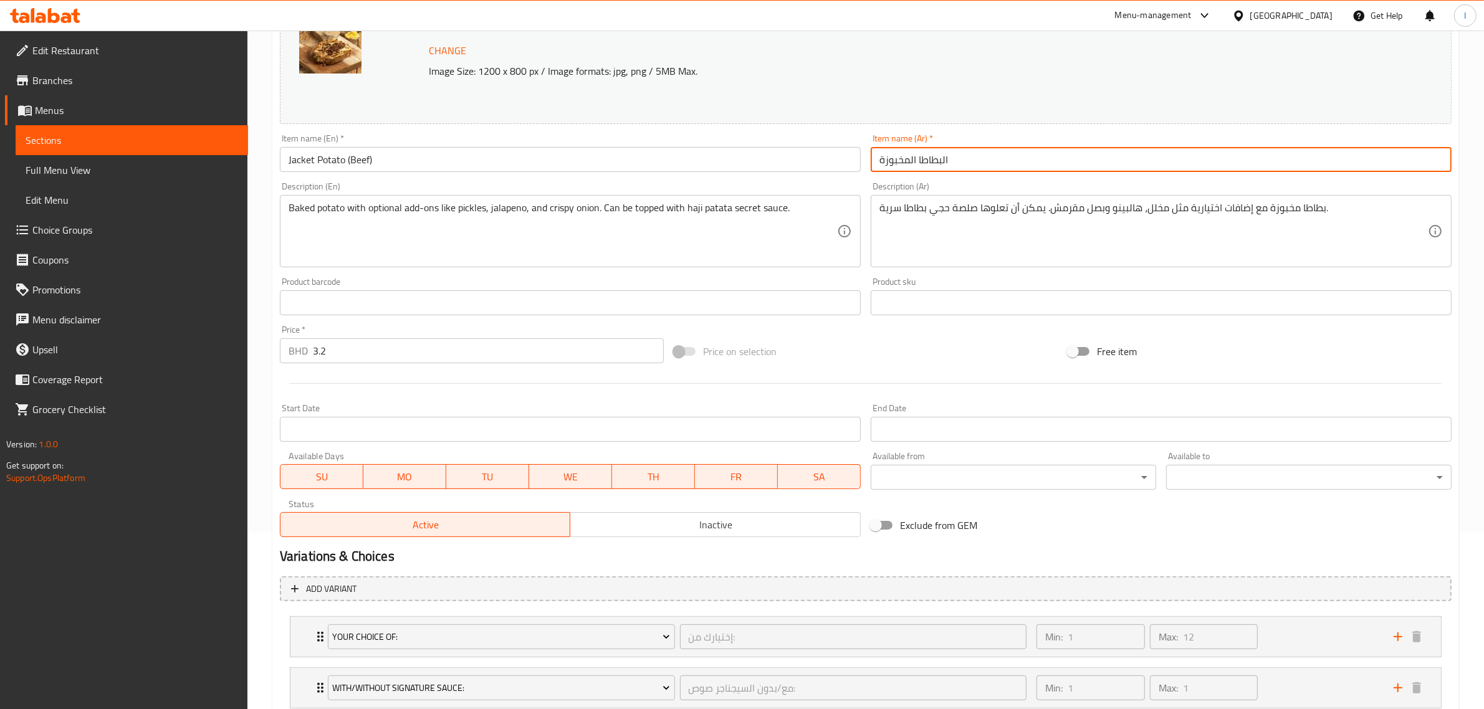
scroll to position [365, 0]
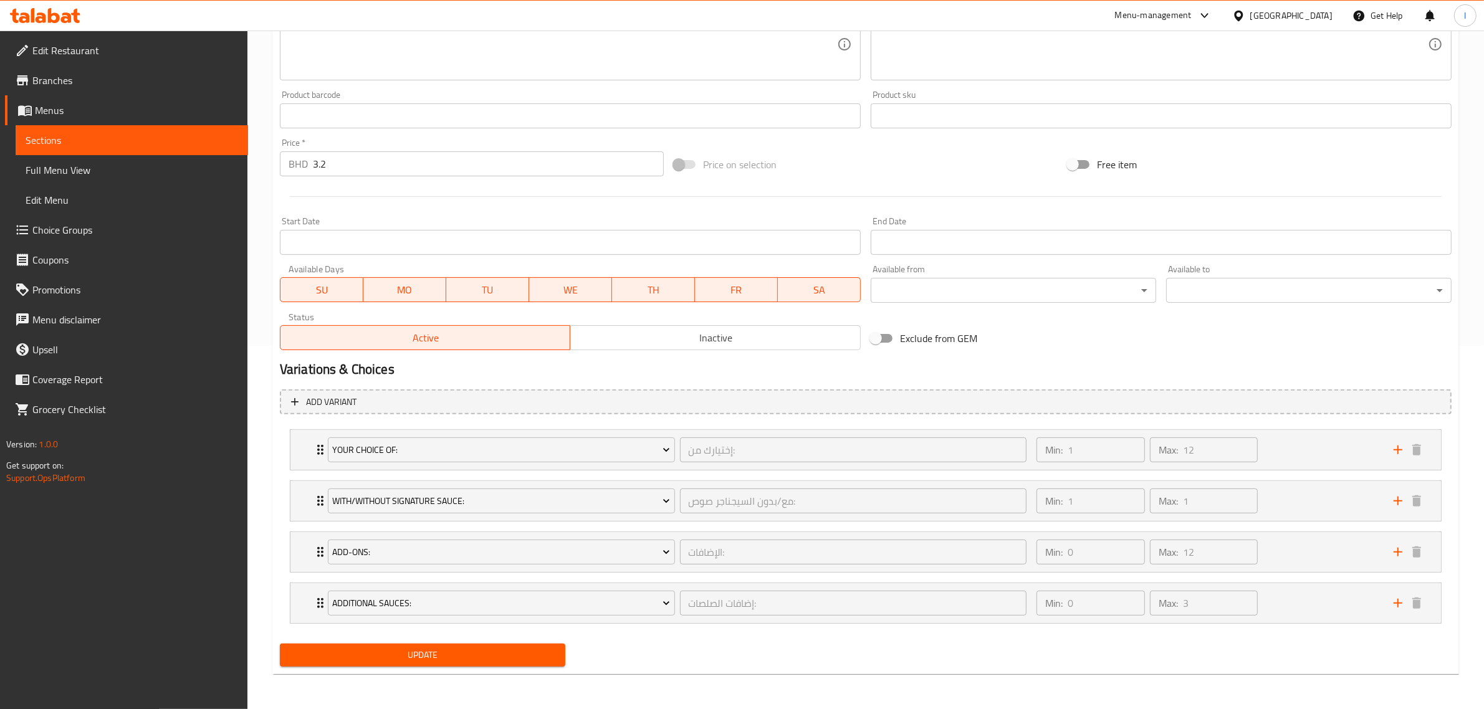
type input "البطاطا المخبوزة"
click at [421, 653] on span "Update" at bounding box center [423, 656] width 266 height 16
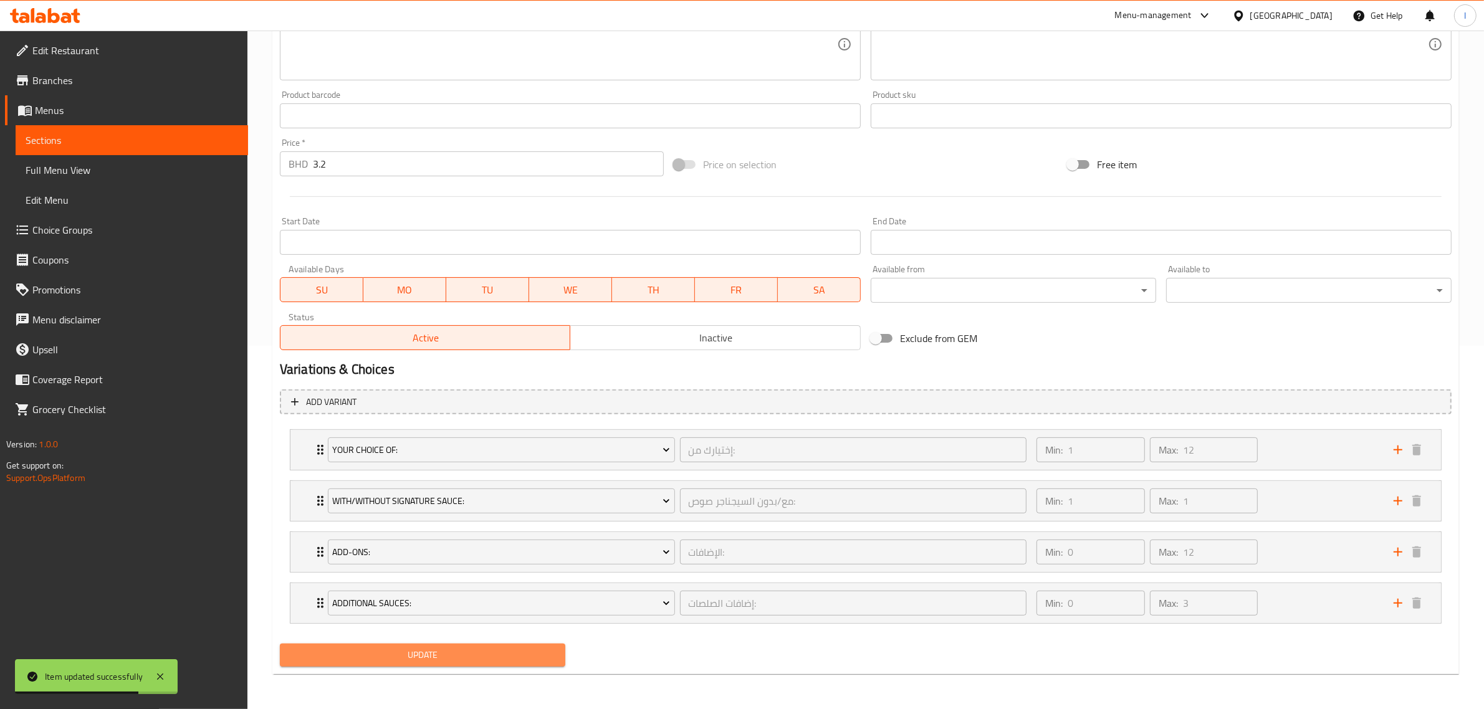
click at [474, 658] on span "Update" at bounding box center [423, 656] width 266 height 16
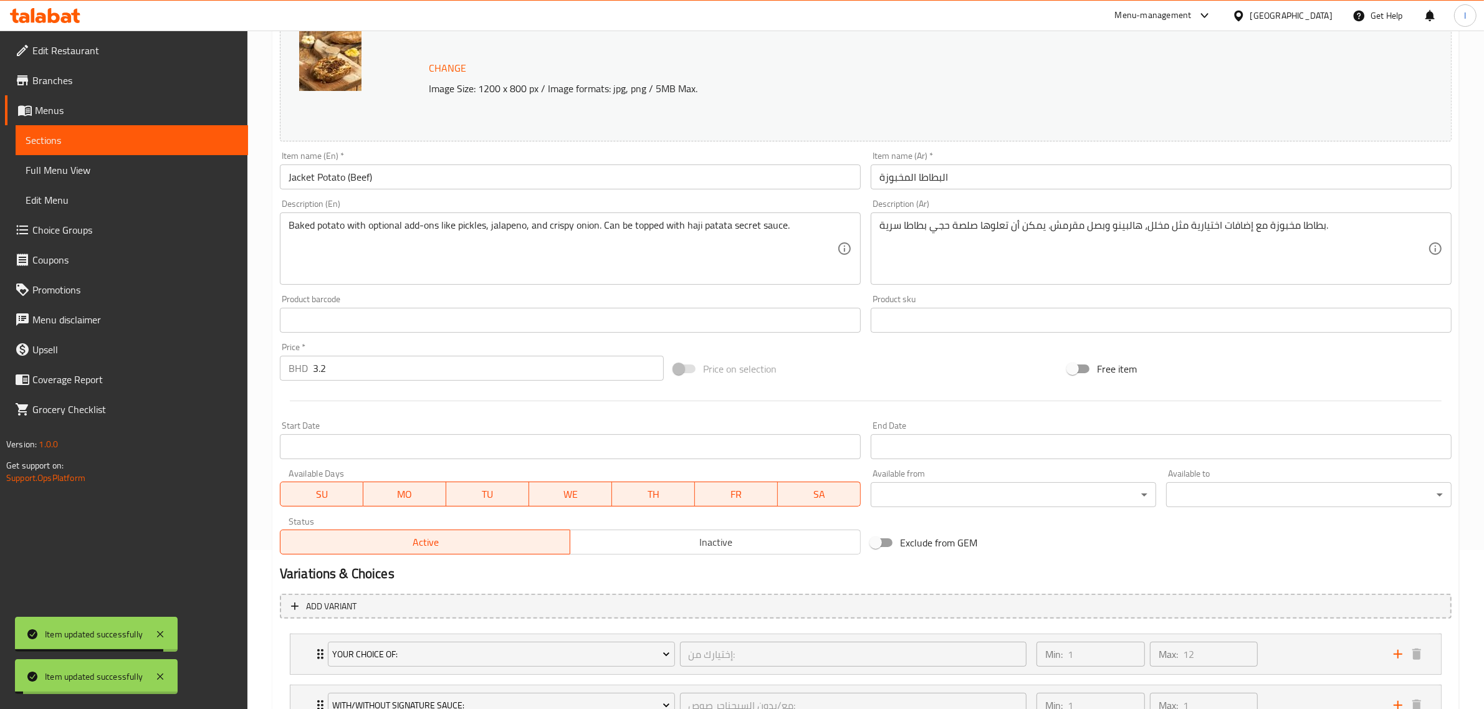
scroll to position [0, 0]
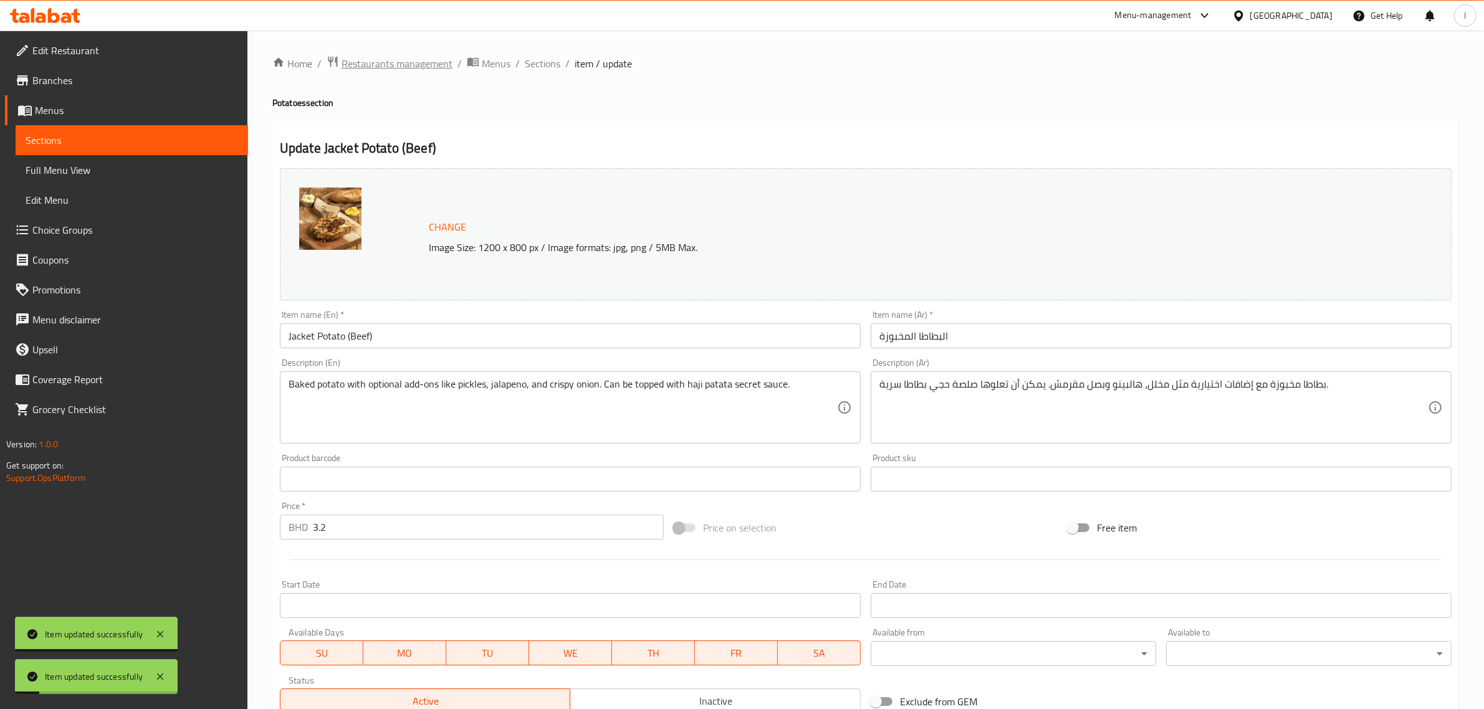
click at [379, 67] on span "Restaurants management" at bounding box center [397, 63] width 111 height 15
